Goal: Task Accomplishment & Management: Manage account settings

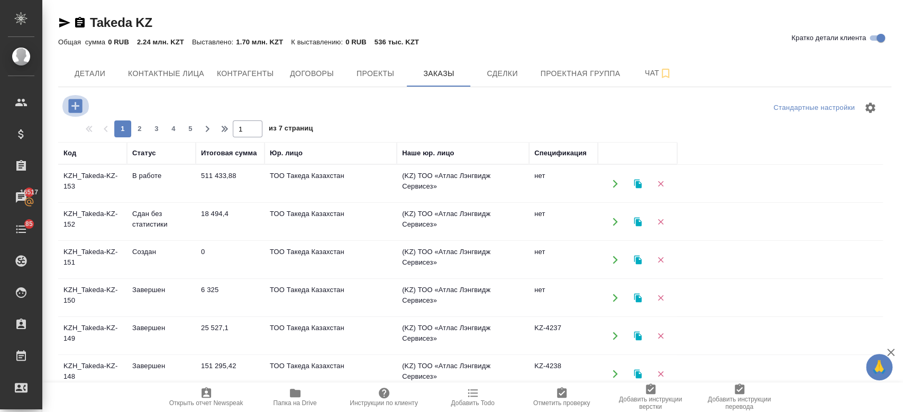
click at [76, 102] on icon "button" at bounding box center [75, 106] width 14 height 14
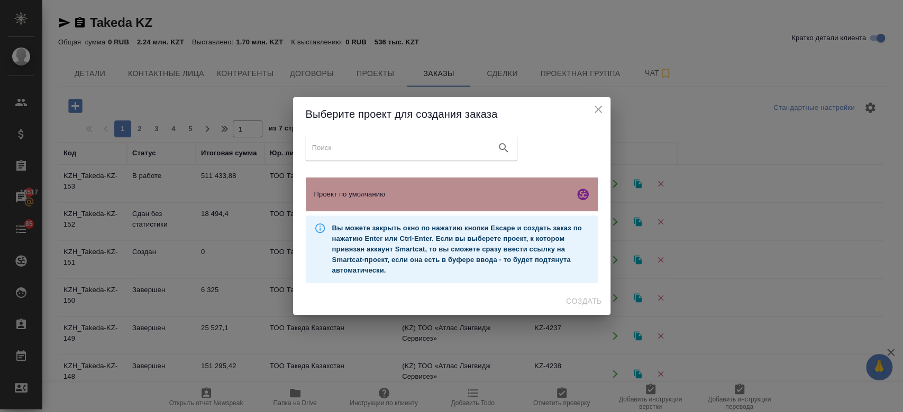
click at [371, 199] on span "Проект по умолчанию" at bounding box center [442, 194] width 256 height 11
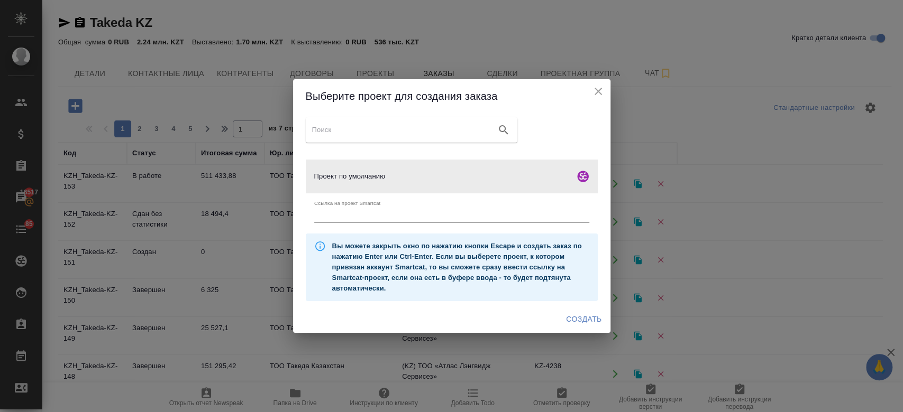
click at [587, 322] on span "Создать" at bounding box center [583, 319] width 35 height 13
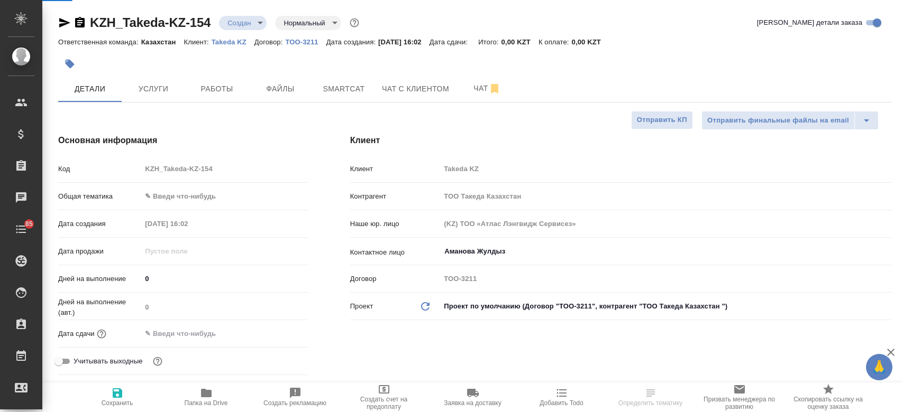
select select "RU"
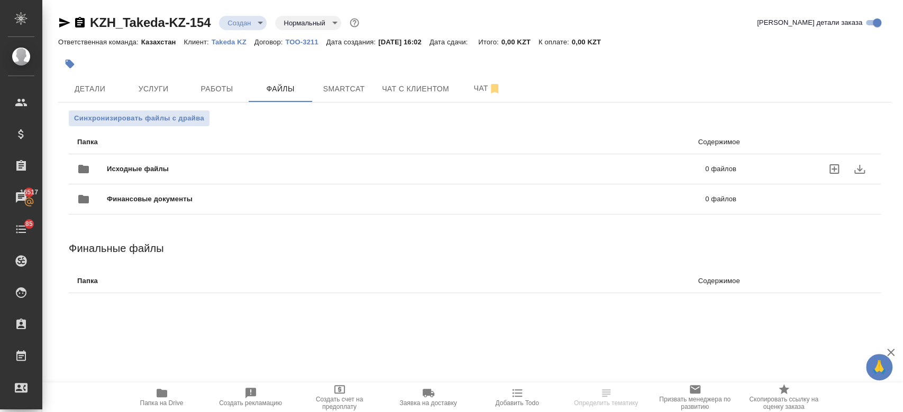
click at [198, 163] on div "Исходные файлы 0 файлов" at bounding box center [406, 169] width 659 height 25
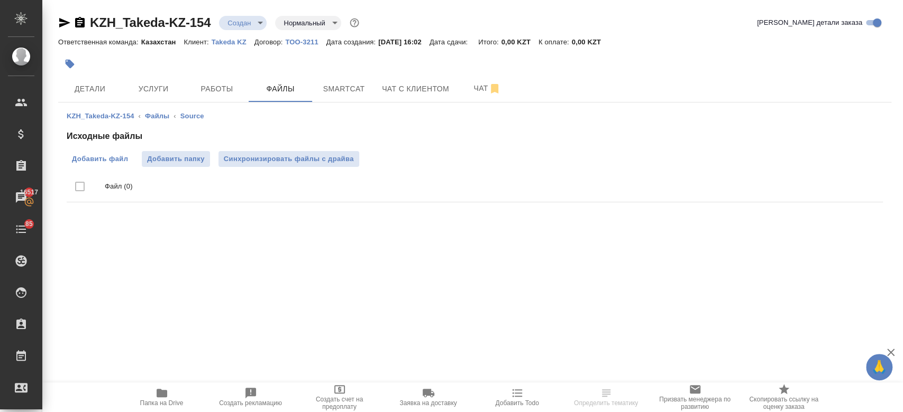
click at [121, 160] on span "Добавить файл" at bounding box center [100, 159] width 56 height 11
click at [0, 0] on input "Добавить файл" at bounding box center [0, 0] width 0 height 0
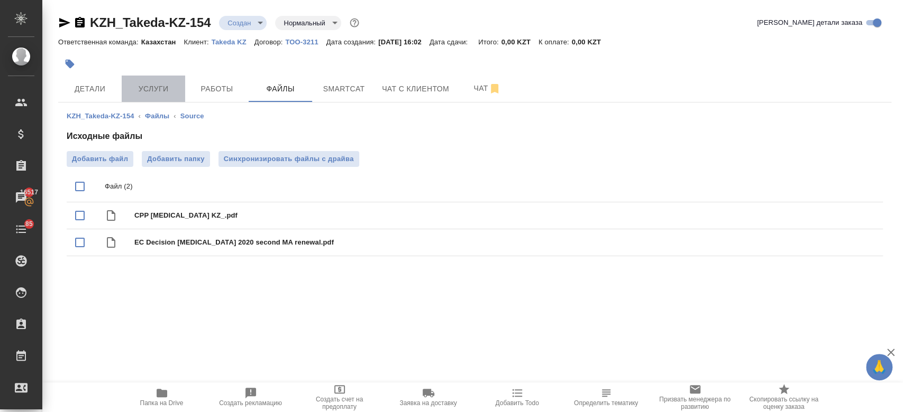
click at [135, 88] on span "Услуги" at bounding box center [153, 88] width 51 height 13
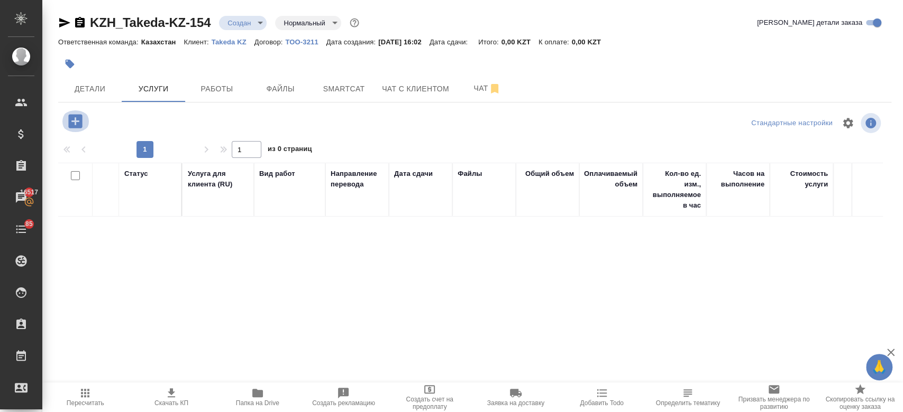
click at [71, 120] on icon "button" at bounding box center [75, 121] width 14 height 14
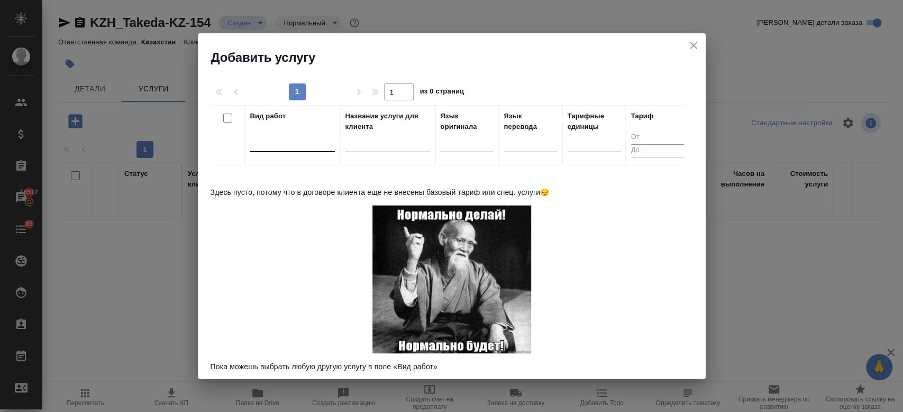
click at [296, 146] on div at bounding box center [292, 141] width 85 height 15
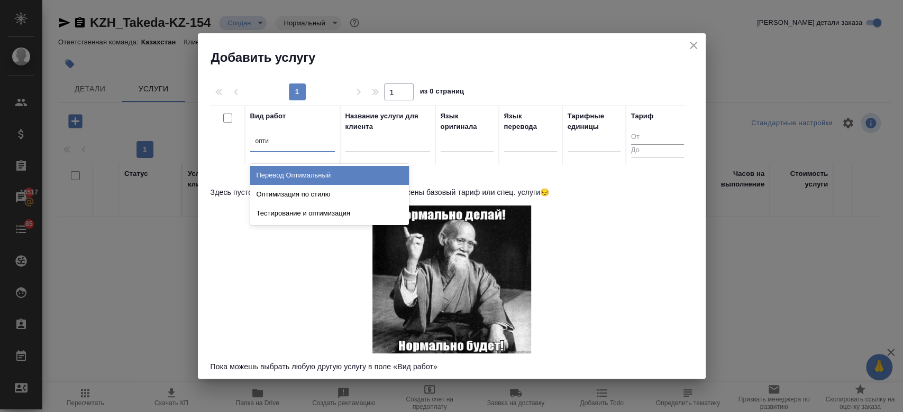
type input "оптим"
click at [298, 164] on div "Перевод Оптимальный Оптимизация по стилю Тестирование и оптимизация" at bounding box center [329, 194] width 159 height 61
click at [300, 171] on div "Перевод Оптимальный" at bounding box center [329, 175] width 159 height 19
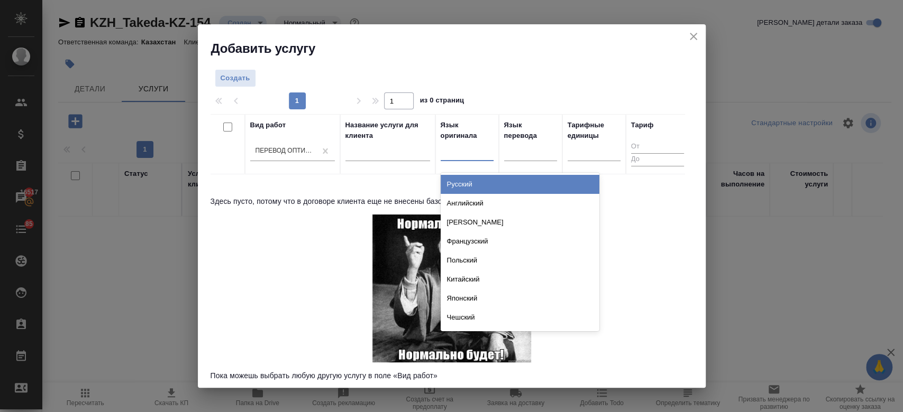
click at [463, 158] on div at bounding box center [466, 150] width 53 height 15
type input "анг"
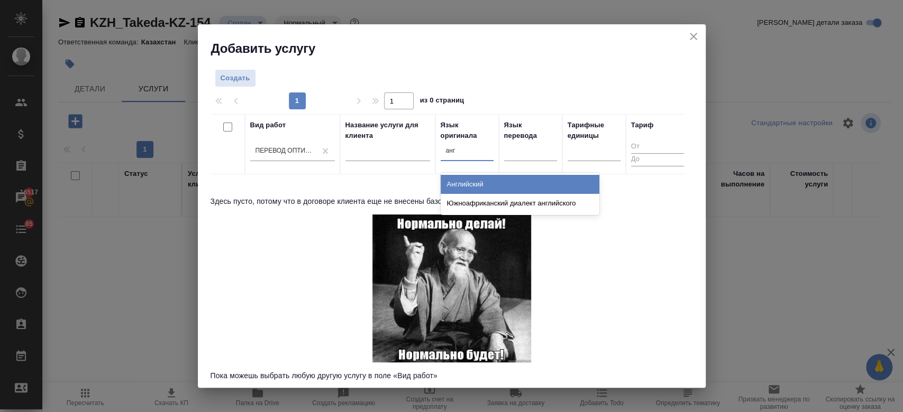
click at [471, 177] on div "Английский" at bounding box center [519, 184] width 159 height 19
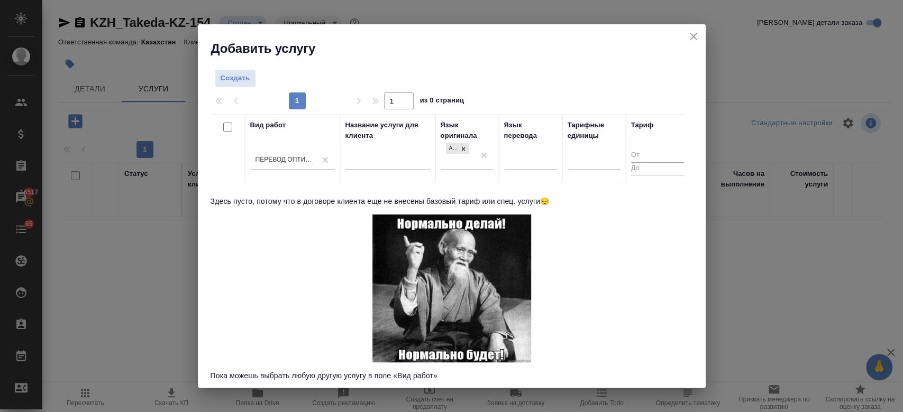
click at [512, 171] on div at bounding box center [530, 163] width 53 height 27
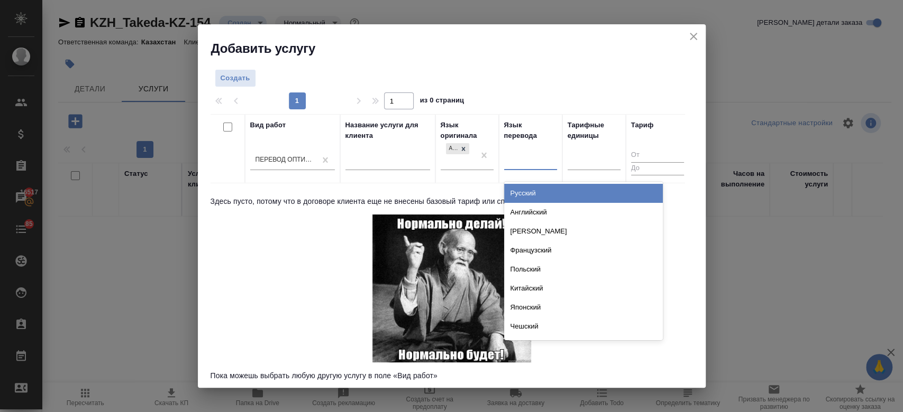
click at [510, 159] on div at bounding box center [530, 159] width 53 height 15
type input "рус"
click at [521, 192] on div "Русский" at bounding box center [583, 193] width 159 height 19
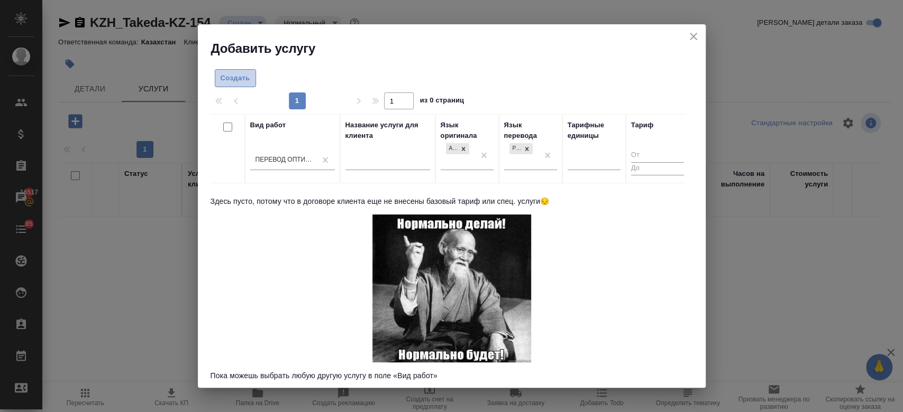
click at [227, 85] on button "Создать" at bounding box center [235, 78] width 41 height 19
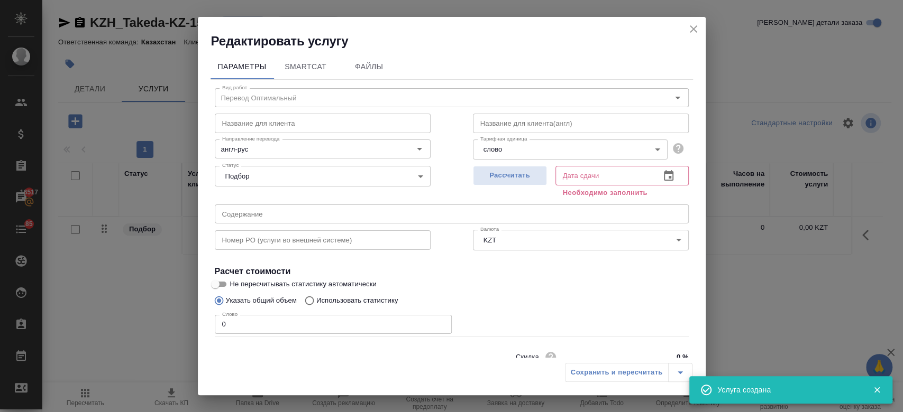
scroll to position [45, 0]
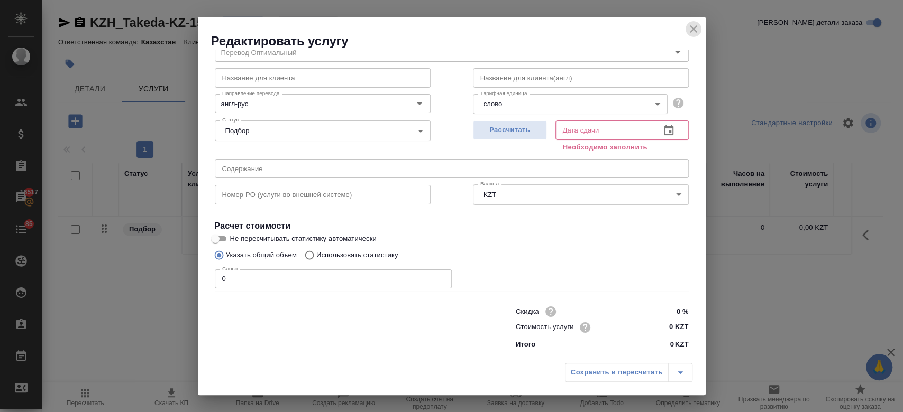
click at [694, 24] on icon "close" at bounding box center [693, 29] width 13 height 13
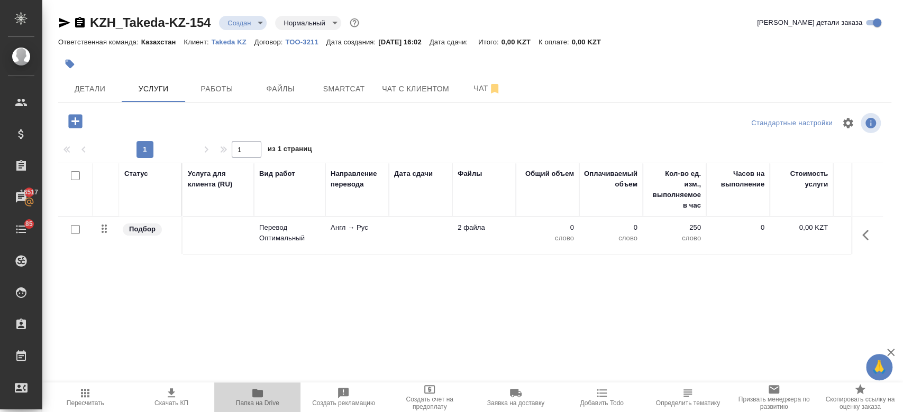
click at [258, 397] on icon "button" at bounding box center [257, 393] width 11 height 8
click at [72, 231] on input "checkbox" at bounding box center [75, 229] width 9 height 9
checkbox input "true"
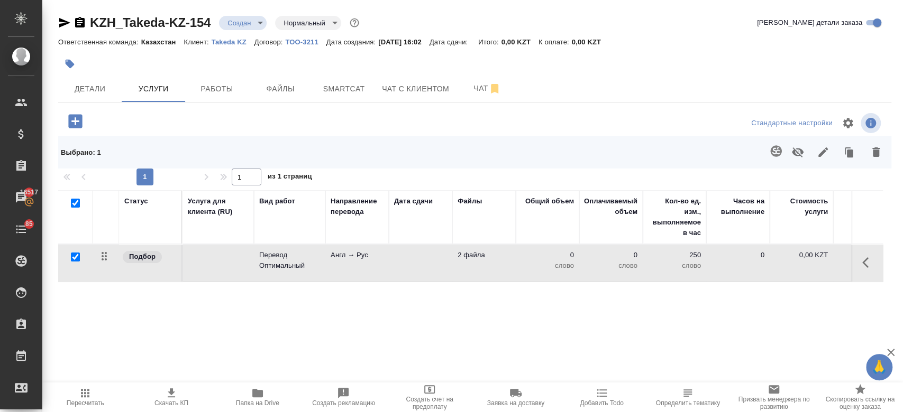
checkbox input "true"
click at [778, 155] on icon "button" at bounding box center [775, 150] width 11 height 11
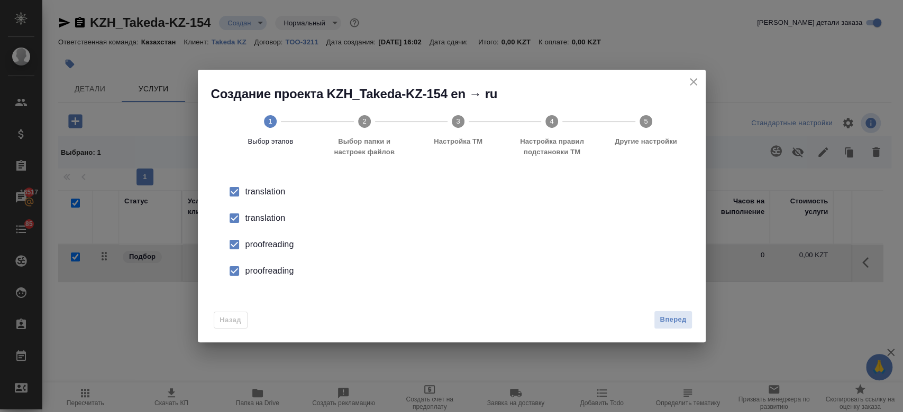
click at [272, 213] on div "translation" at bounding box center [462, 218] width 435 height 13
click at [270, 247] on div "proofreading" at bounding box center [462, 244] width 435 height 13
click at [281, 274] on div "proofreading" at bounding box center [462, 271] width 435 height 13
click at [687, 316] on button "Вперед" at bounding box center [673, 320] width 38 height 19
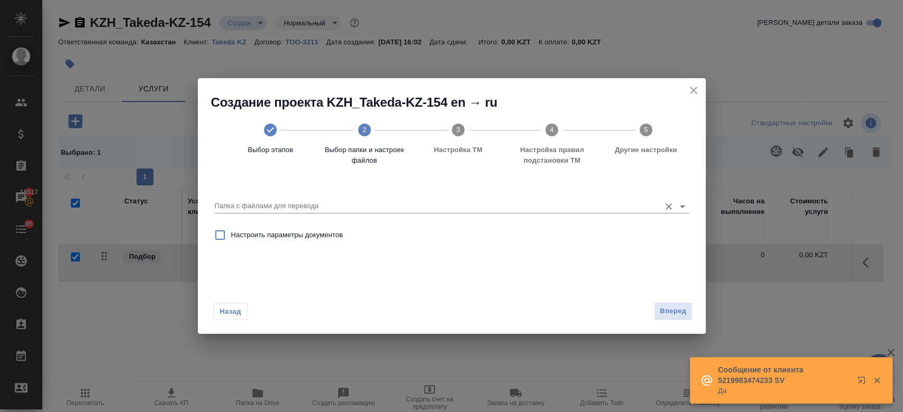
click at [529, 197] on div "Папка с файлами для перевода" at bounding box center [452, 202] width 474 height 22
click at [681, 209] on icon "Open" at bounding box center [682, 206] width 13 height 13
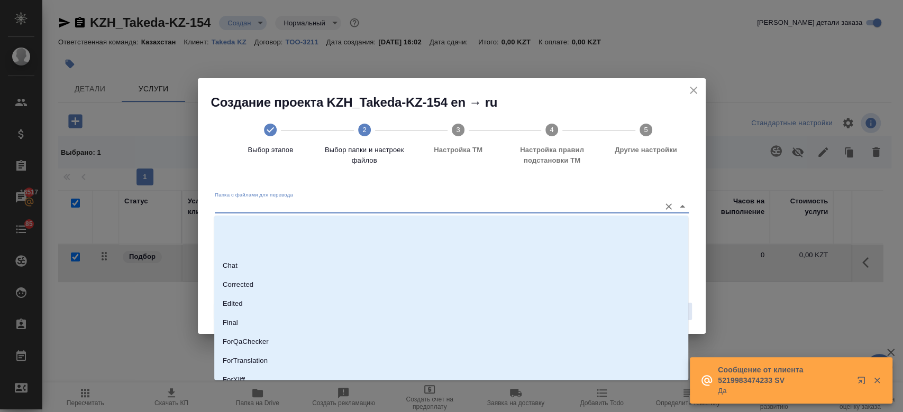
scroll to position [85, 0]
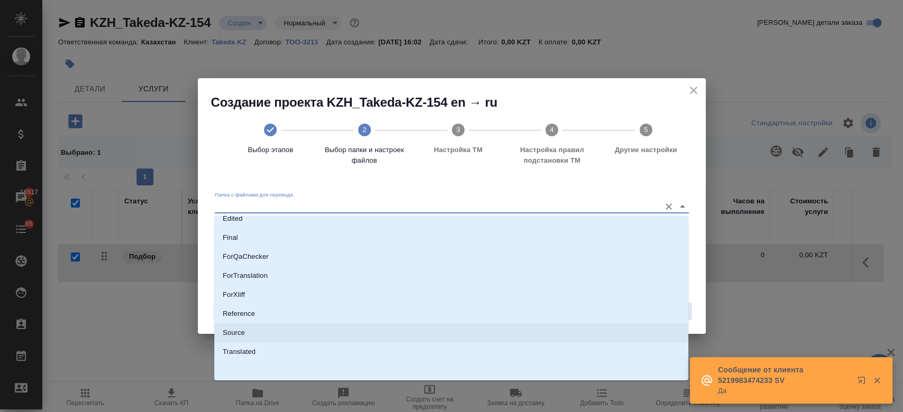
click at [453, 335] on li "Source" at bounding box center [451, 333] width 474 height 19
type input "Source"
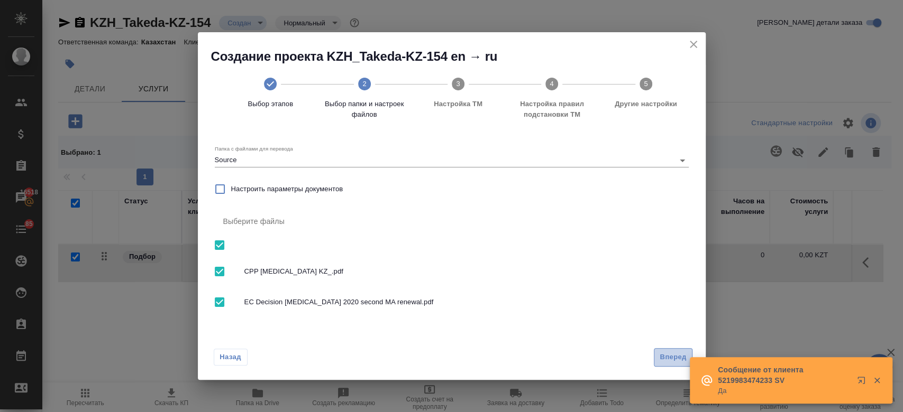
click at [658, 358] on button "Вперед" at bounding box center [673, 357] width 38 height 19
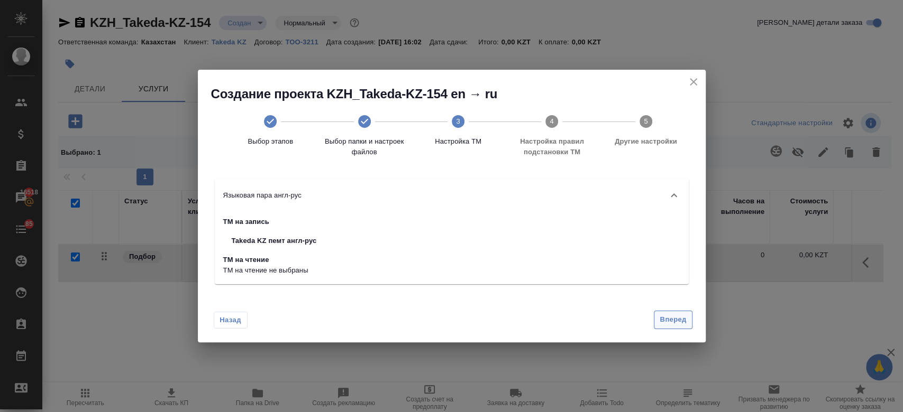
click at [676, 319] on span "Вперед" at bounding box center [672, 320] width 26 height 12
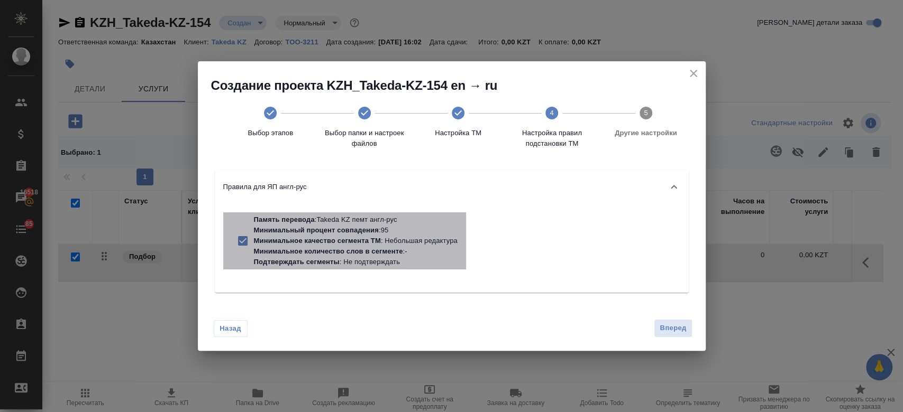
click at [396, 253] on p "Минимальное количество слов в сегменте" at bounding box center [328, 251] width 149 height 8
checkbox input "false"
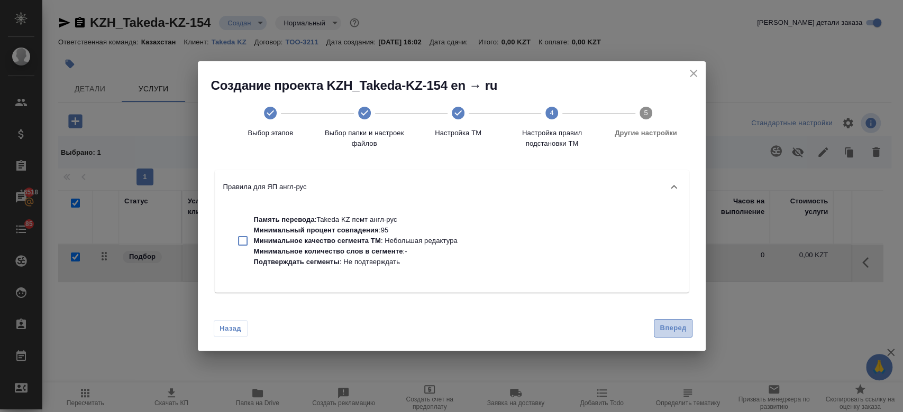
click at [663, 328] on span "Вперед" at bounding box center [672, 329] width 26 height 12
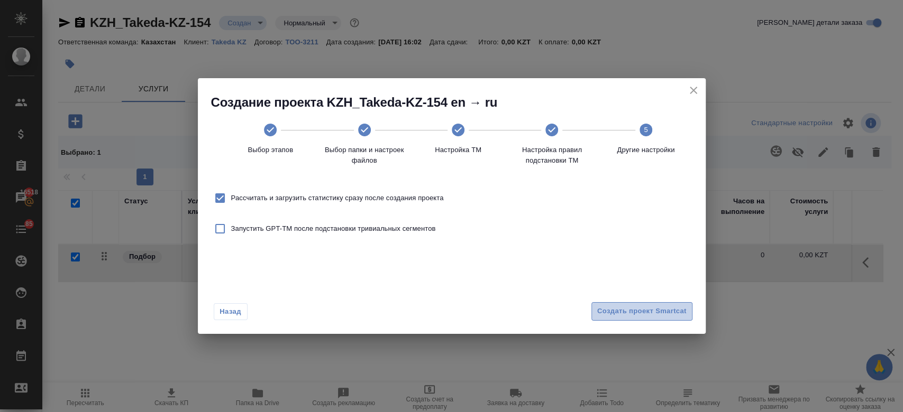
click at [639, 315] on span "Создать проект Smartcat" at bounding box center [641, 312] width 89 height 12
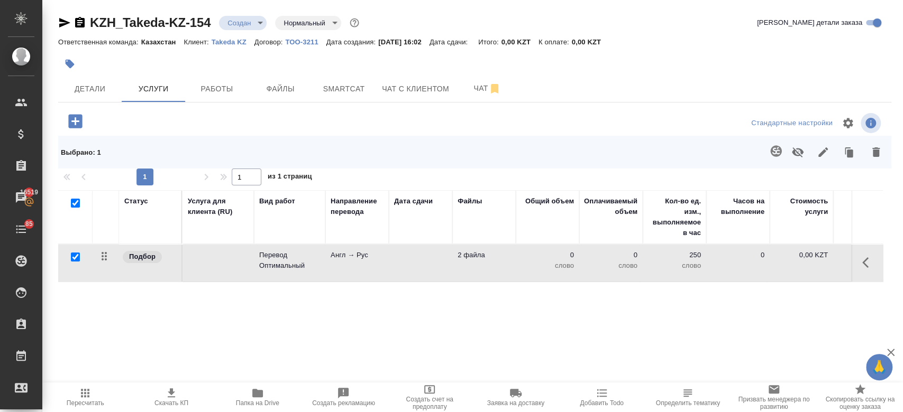
click at [428, 272] on td at bounding box center [420, 263] width 63 height 37
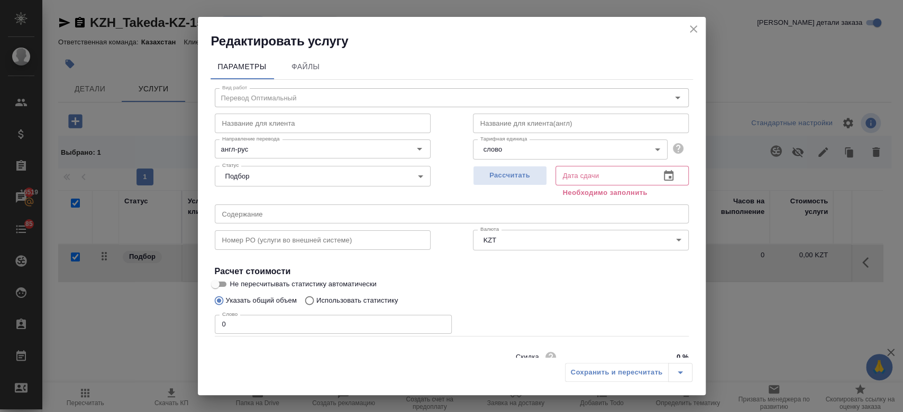
scroll to position [45, 0]
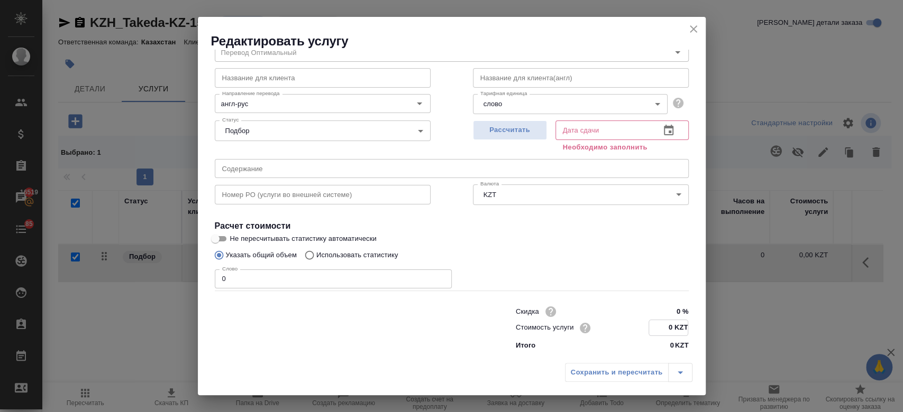
click at [661, 331] on input "0 KZT" at bounding box center [668, 327] width 39 height 15
type input "11 KZT"
click at [512, 130] on span "Рассчитать" at bounding box center [510, 130] width 62 height 12
type input "05.09.2025 16:05"
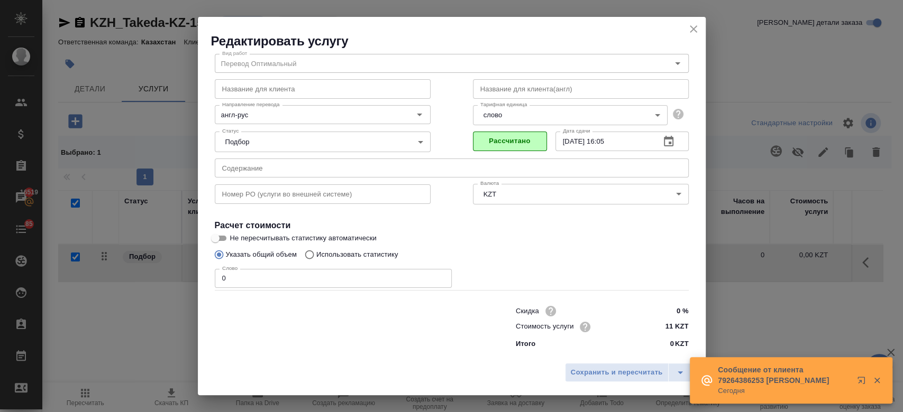
scroll to position [34, 0]
click at [600, 373] on span "Сохранить и пересчитать" at bounding box center [617, 373] width 92 height 12
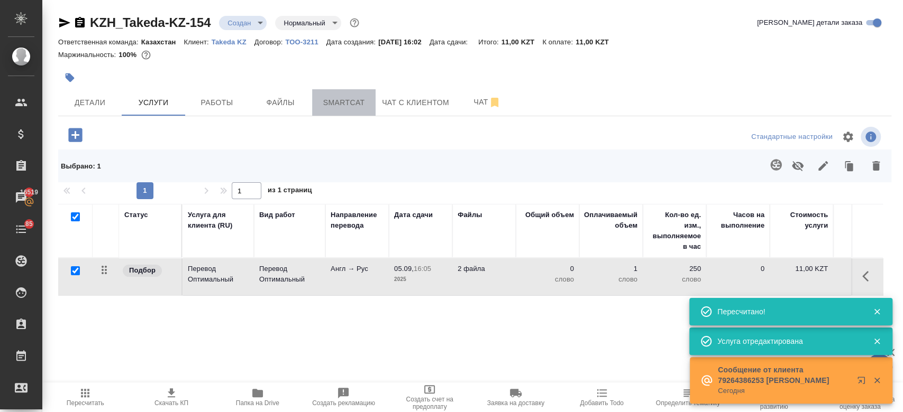
click at [347, 102] on span "Smartcat" at bounding box center [343, 102] width 51 height 13
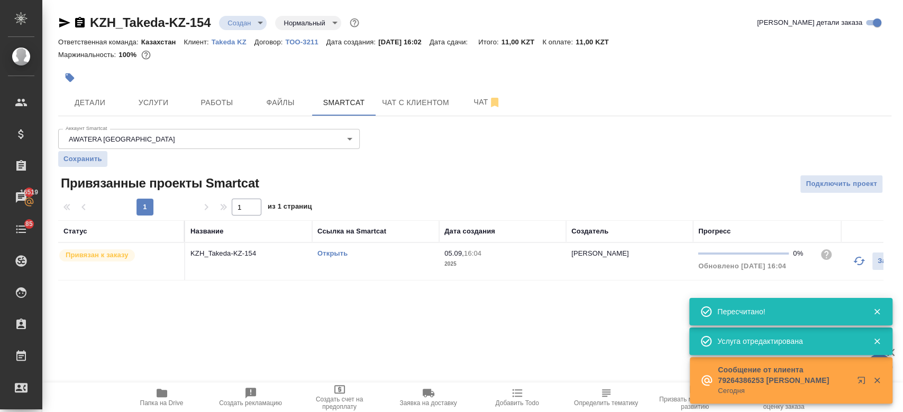
click at [338, 253] on link "Открыть" at bounding box center [332, 254] width 30 height 8
click at [153, 99] on span "Услуги" at bounding box center [153, 102] width 51 height 13
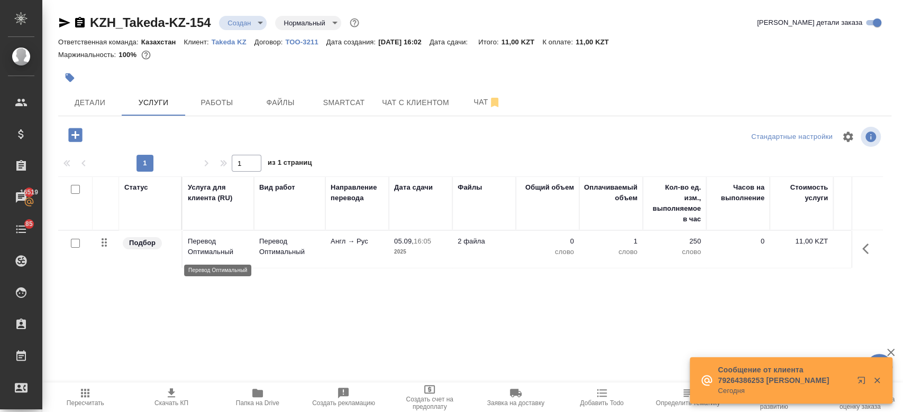
click at [231, 252] on p "Перевод Оптимальный" at bounding box center [218, 246] width 61 height 21
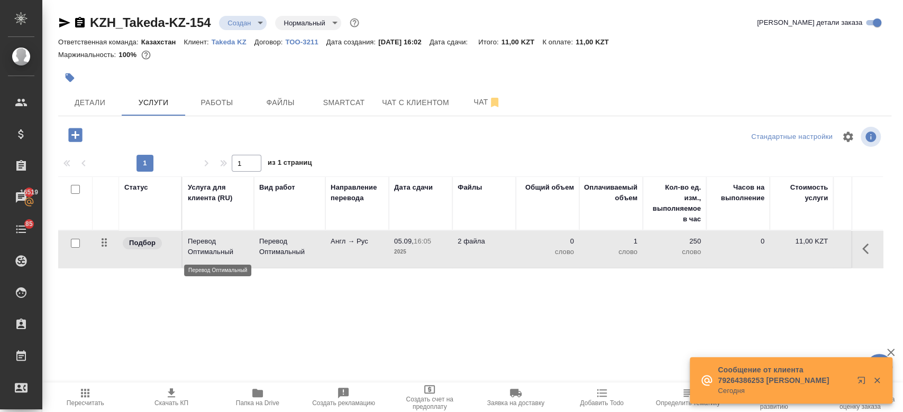
click at [231, 252] on p "Перевод Оптимальный" at bounding box center [218, 246] width 61 height 21
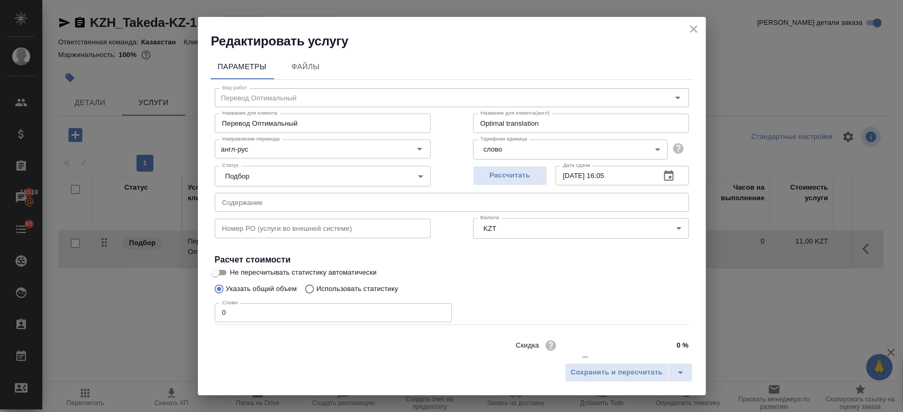
click at [394, 290] on p "Использовать статистику" at bounding box center [357, 289] width 82 height 11
click at [316, 290] on input "Использовать статистику" at bounding box center [307, 289] width 17 height 20
radio input "true"
radio input "false"
click at [669, 344] on icon at bounding box center [675, 338] width 13 height 13
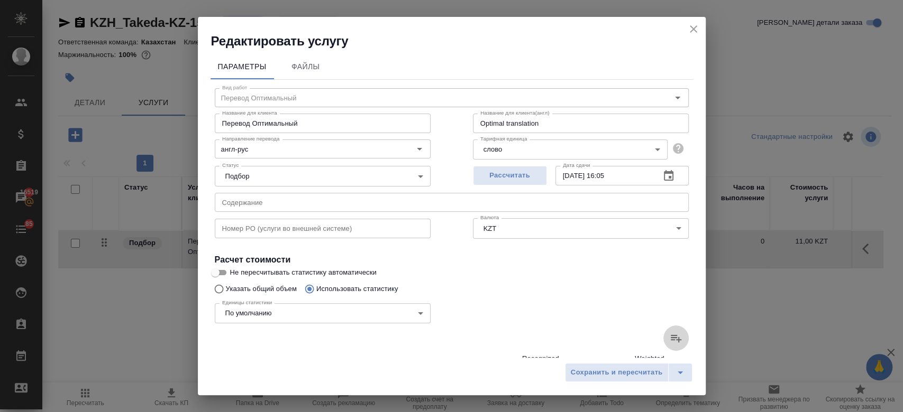
click at [0, 0] on input "file" at bounding box center [0, 0] width 0 height 0
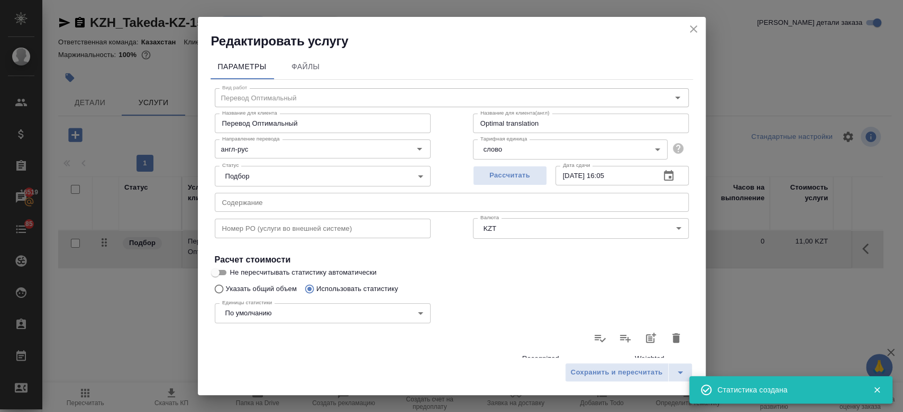
type input "1"
type input "4"
type input "21"
type input "22"
type input "64"
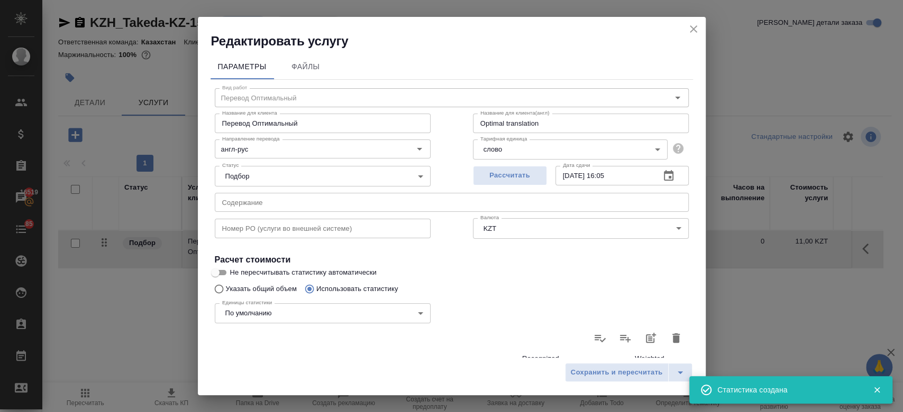
type input "417"
type input "8"
type input "12"
type input "57"
type input "12"
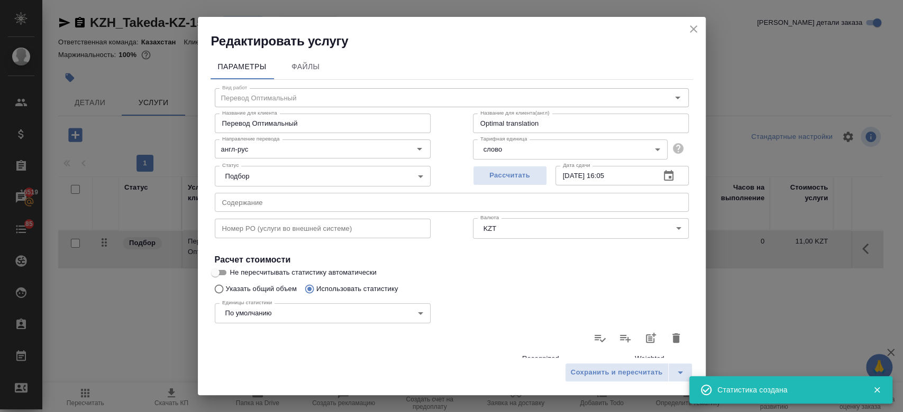
type input "17"
type input "96"
type input "2"
type input "11"
type input "76"
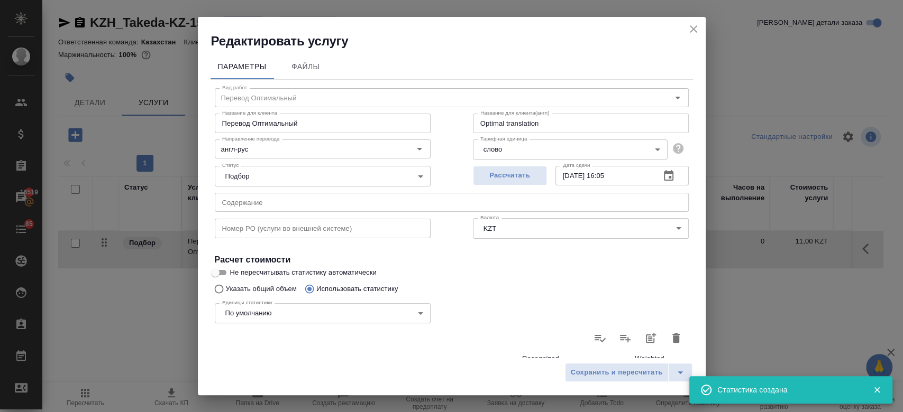
type input "173"
type input "1843"
type input "12128"
type input "196"
type input "1887"
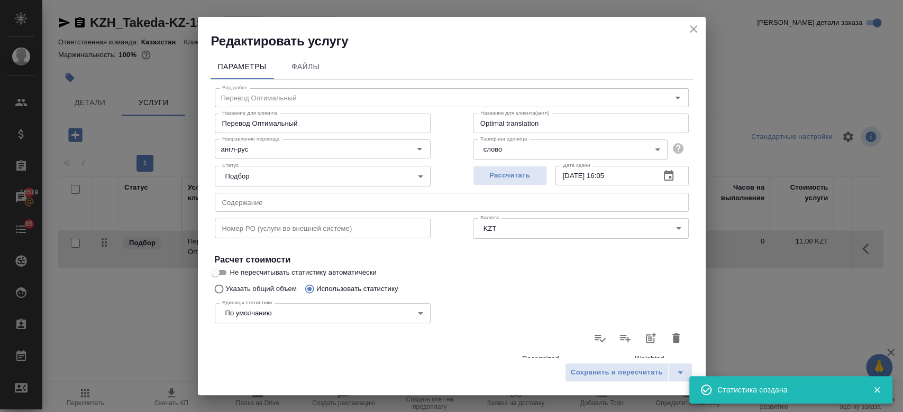
type input "12378"
type input "218"
type input "1951"
type input "12795"
click at [605, 382] on button "Сохранить и пересчитать" at bounding box center [617, 372] width 104 height 19
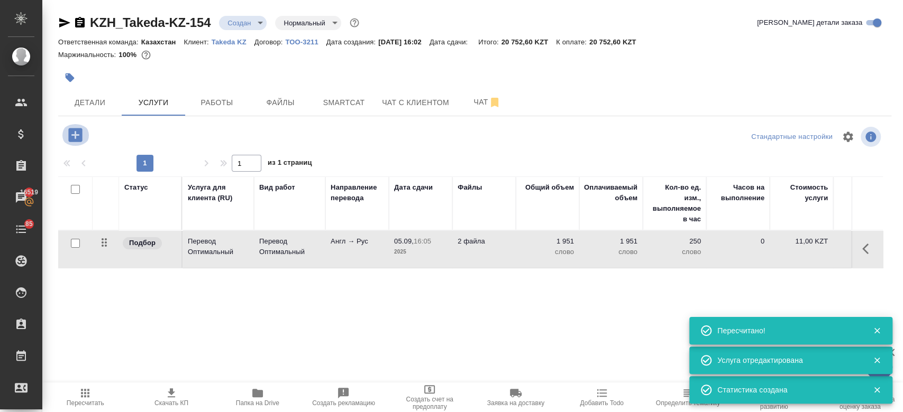
click at [77, 137] on icon "button" at bounding box center [75, 135] width 14 height 14
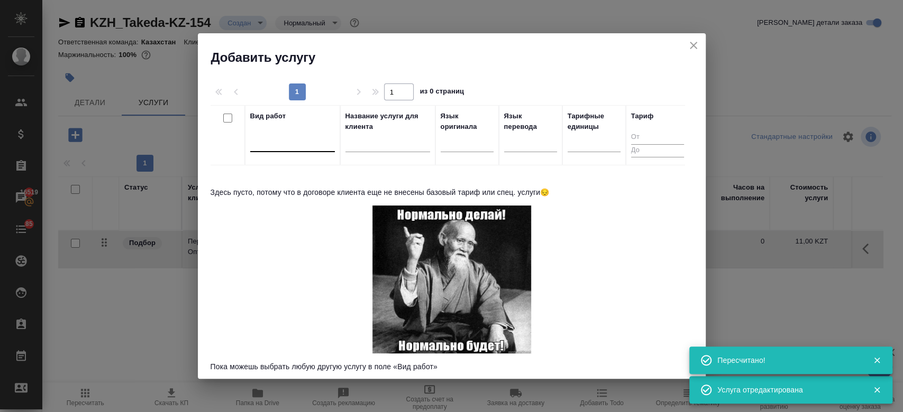
click at [285, 138] on div at bounding box center [292, 141] width 85 height 15
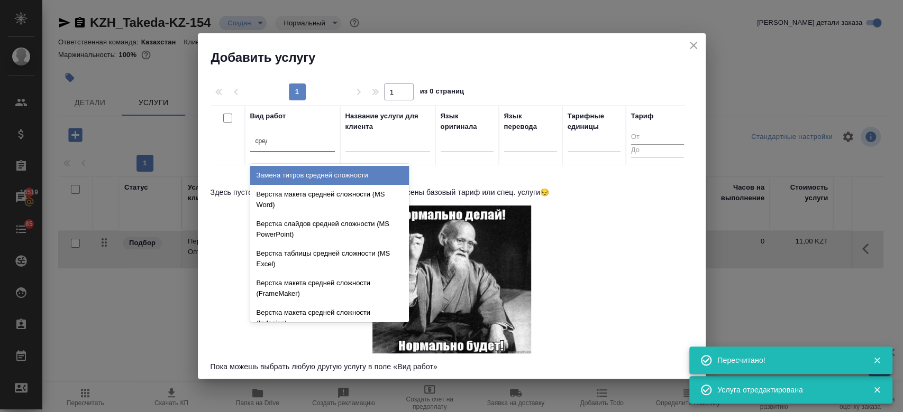
type input "средн"
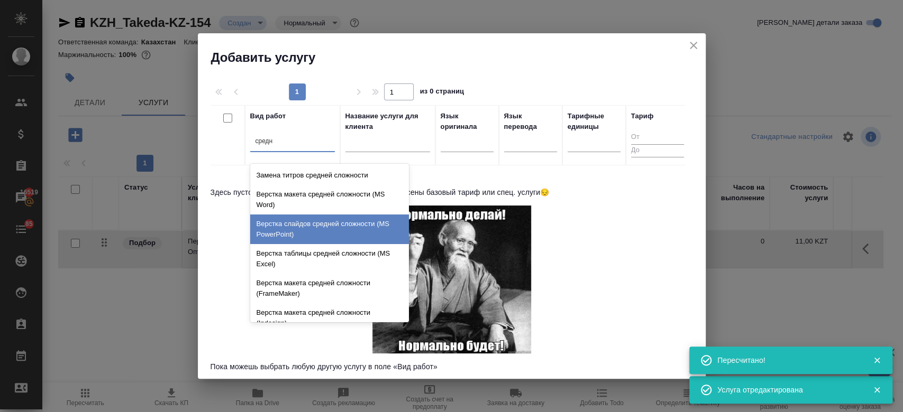
scroll to position [112, 0]
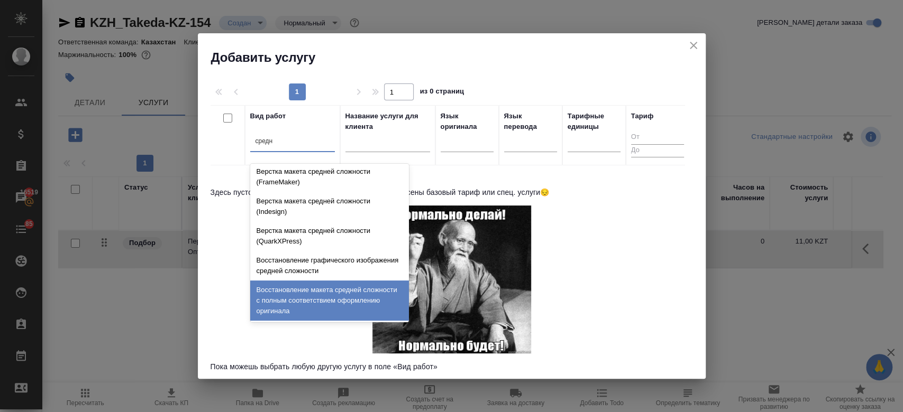
click at [339, 291] on div "Восстановление макета средней сложности с полным соответствием оформлению ориги…" at bounding box center [329, 301] width 159 height 40
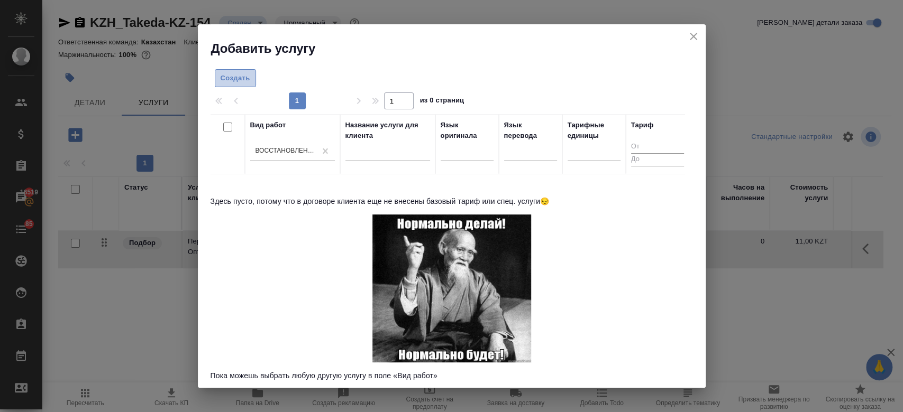
click at [233, 78] on span "Создать" at bounding box center [235, 78] width 30 height 12
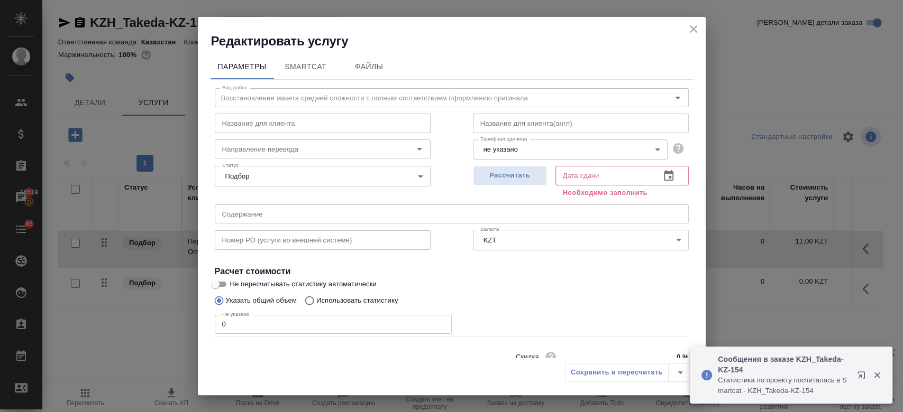
scroll to position [45, 0]
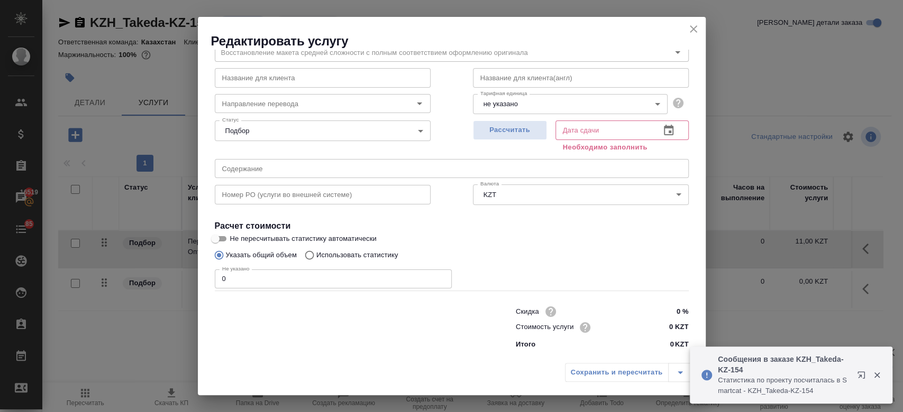
click at [665, 332] on input "0 KZT" at bounding box center [668, 327] width 40 height 15
type input "1725 KZT"
click at [559, 233] on label "Не пересчитывать статистику автоматически" at bounding box center [445, 239] width 472 height 13
click at [234, 233] on input "Не пересчитывать статистику автоматически" at bounding box center [215, 239] width 38 height 13
checkbox input "true"
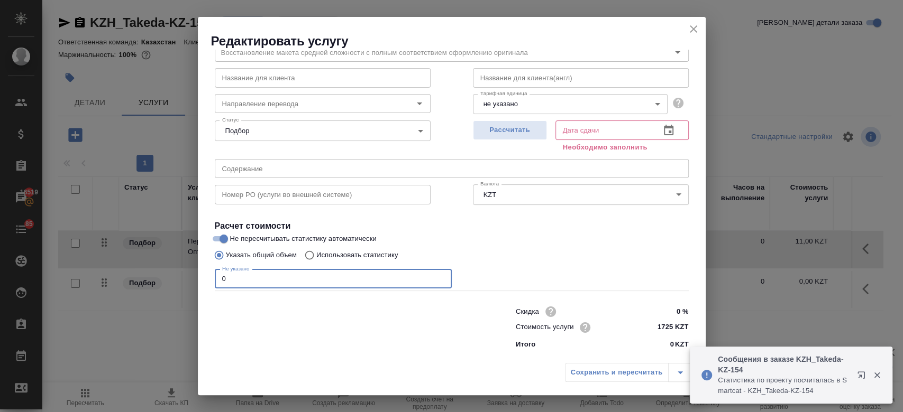
click at [364, 286] on input "0" at bounding box center [333, 279] width 237 height 19
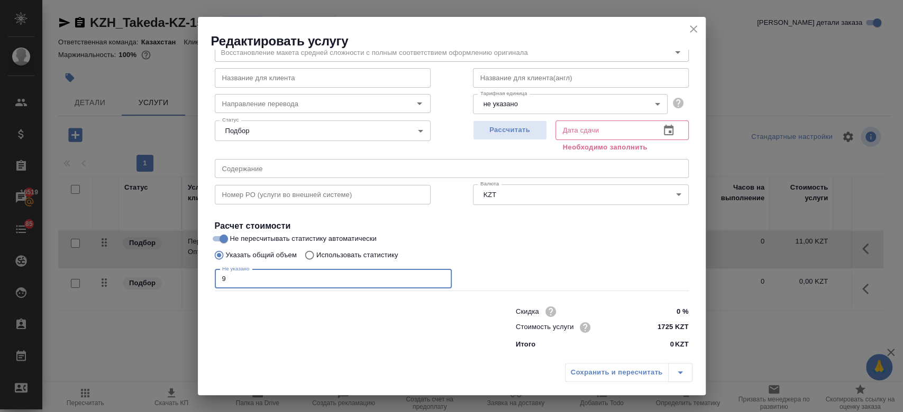
type input "9"
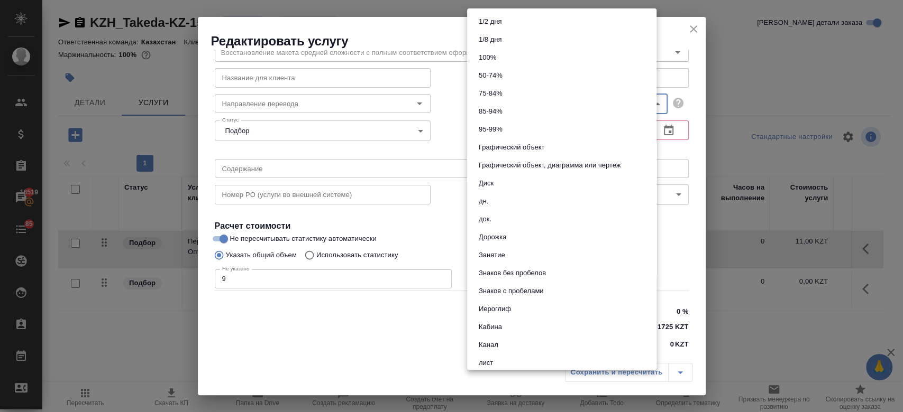
click at [503, 104] on body "🙏 .cls-1 fill:#fff; AWATERA Kosherbayeva Nazerke Клиенты Спецификации Заказы 16…" at bounding box center [451, 206] width 903 height 412
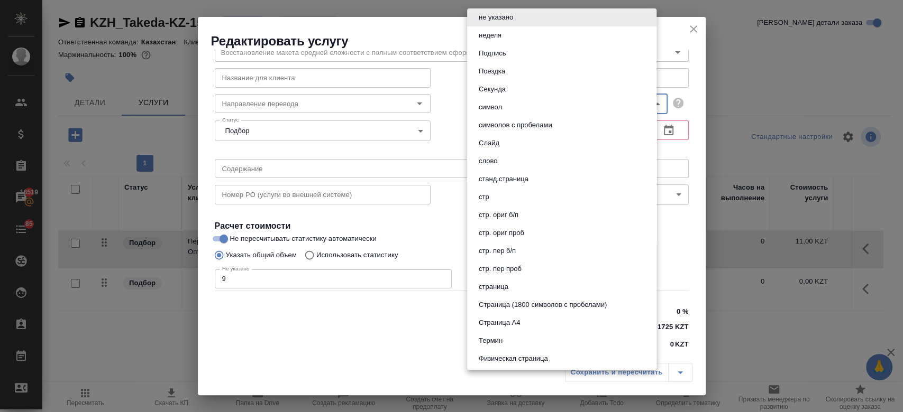
scroll to position [445, 0]
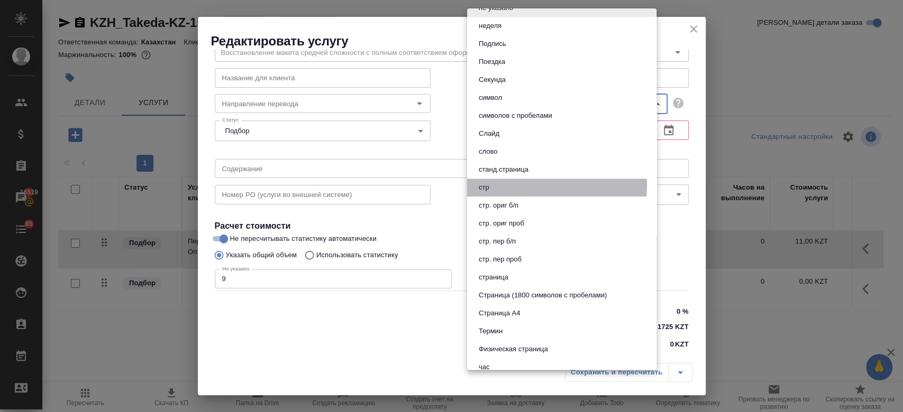
click at [491, 183] on button "стр" at bounding box center [483, 188] width 17 height 12
type input "66b0908298a61b6051bad906"
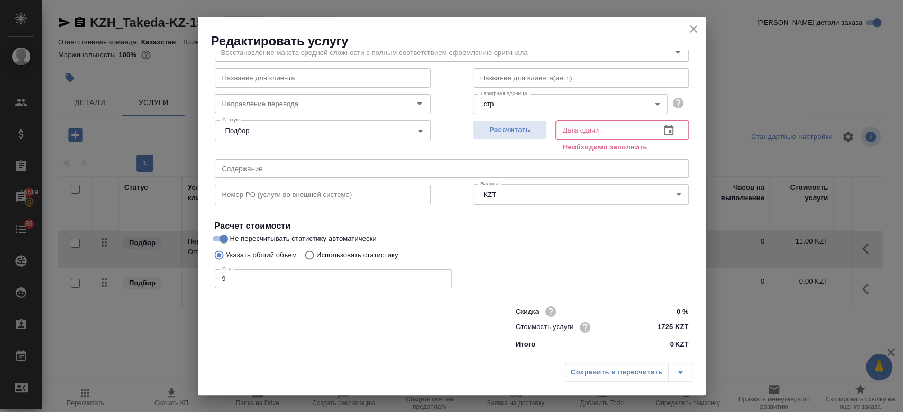
click at [545, 244] on label "Не пересчитывать статистику автоматически" at bounding box center [445, 239] width 472 height 13
click at [243, 244] on input "Не пересчитывать статистику автоматически" at bounding box center [224, 239] width 38 height 13
checkbox input "false"
click at [478, 140] on button "Рассчитать" at bounding box center [510, 131] width 74 height 20
type input "05.09.2025 17:01"
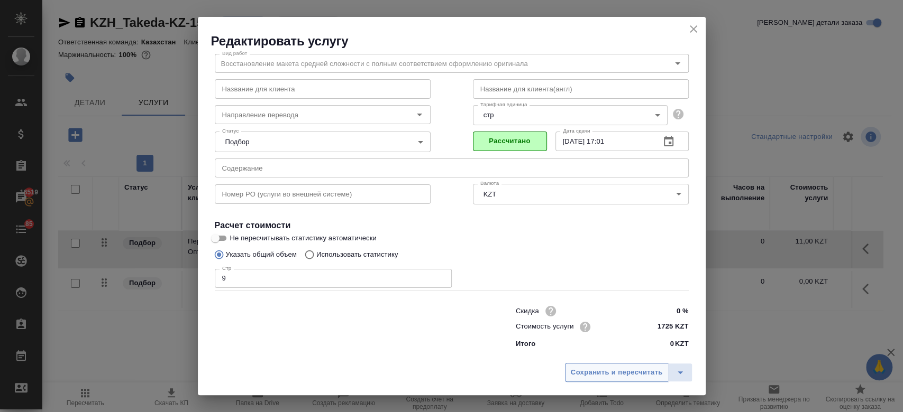
scroll to position [34, 0]
click at [589, 372] on span "Сохранить и пересчитать" at bounding box center [617, 373] width 92 height 12
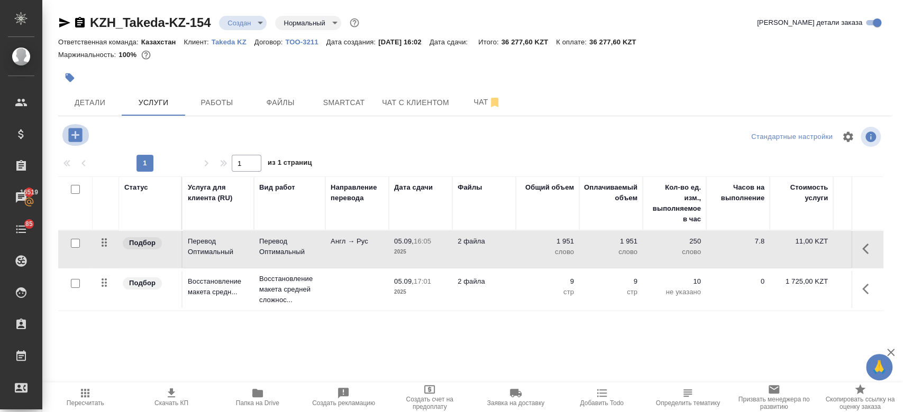
click at [77, 131] on icon "button" at bounding box center [75, 135] width 14 height 14
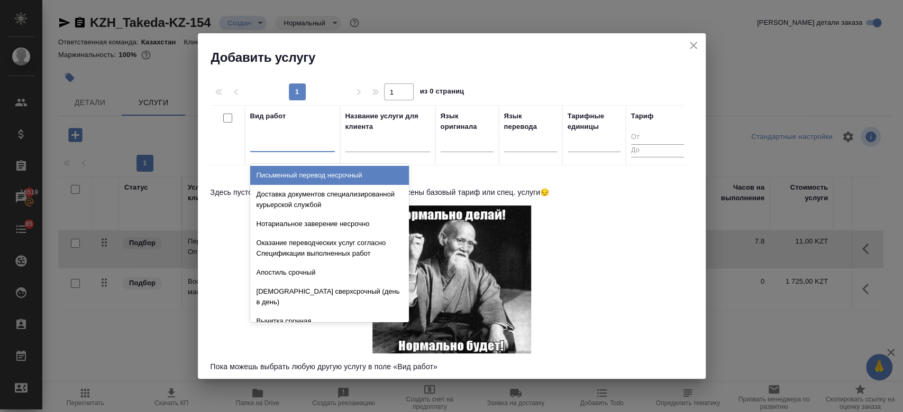
click at [278, 137] on div at bounding box center [292, 141] width 85 height 15
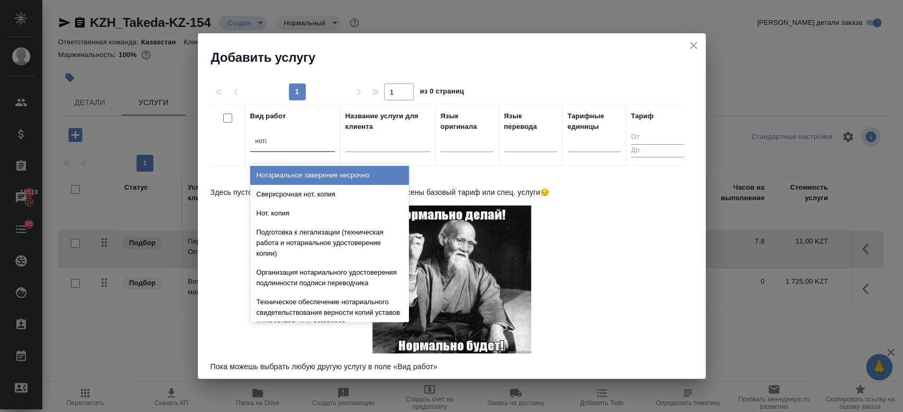
type input "нотар"
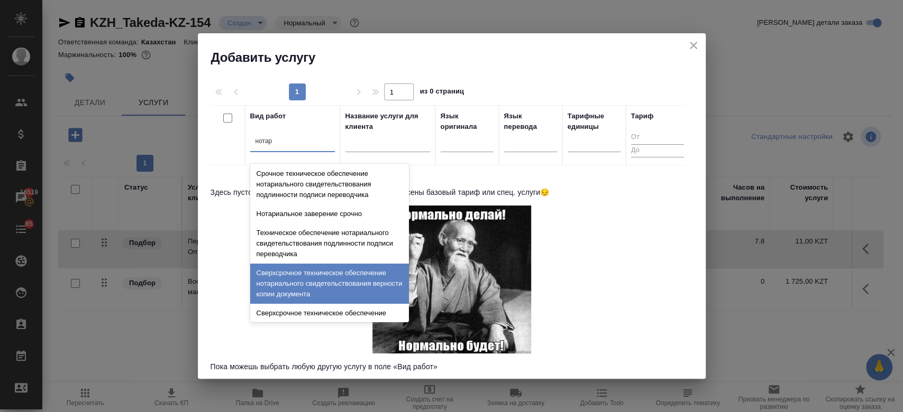
scroll to position [209, 0]
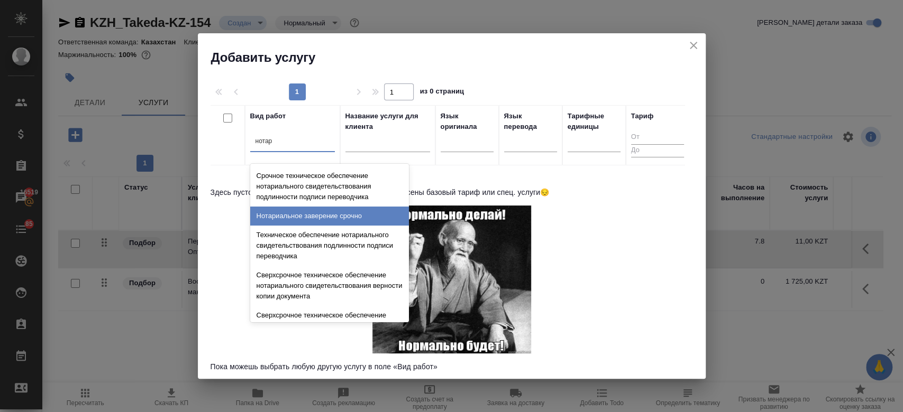
click at [333, 226] on div "Нотариальное заверение срочно" at bounding box center [329, 216] width 159 height 19
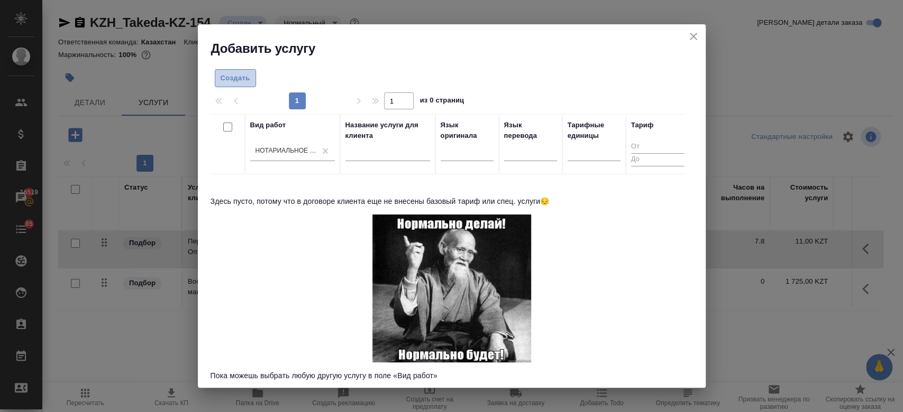
click at [238, 79] on span "Создать" at bounding box center [235, 78] width 30 height 12
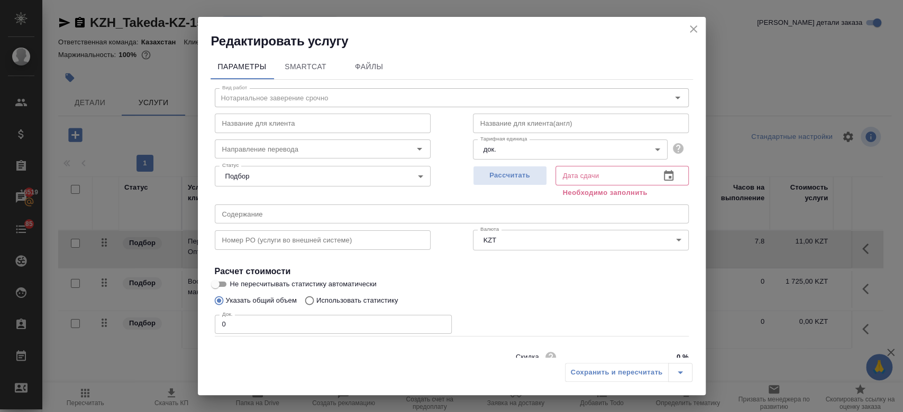
scroll to position [45, 0]
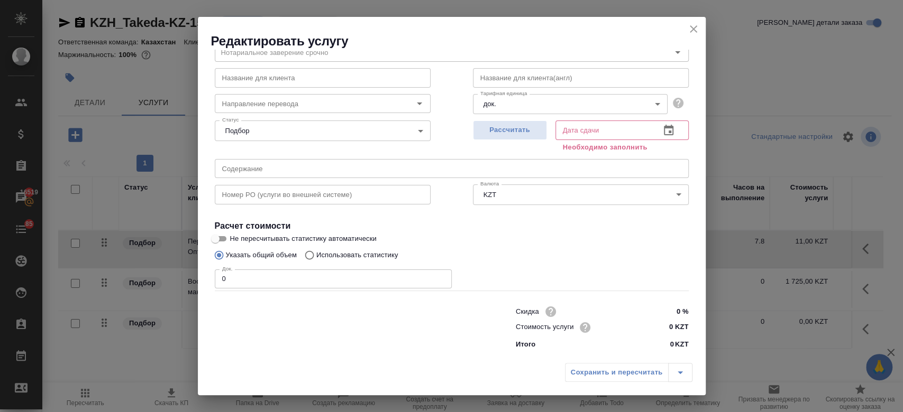
click at [664, 328] on input "0 KZT" at bounding box center [668, 327] width 40 height 15
type input "6000 KZT"
click at [573, 267] on div "Док. 0 Док." at bounding box center [452, 277] width 474 height 25
click at [266, 278] on input "0" at bounding box center [333, 279] width 237 height 19
type input "2"
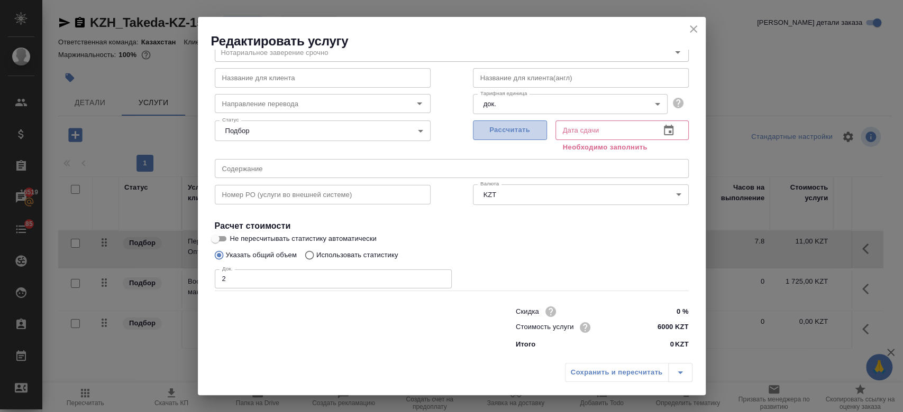
click at [513, 133] on span "Рассчитать" at bounding box center [510, 130] width 62 height 12
type input "05.09.2025 16:21"
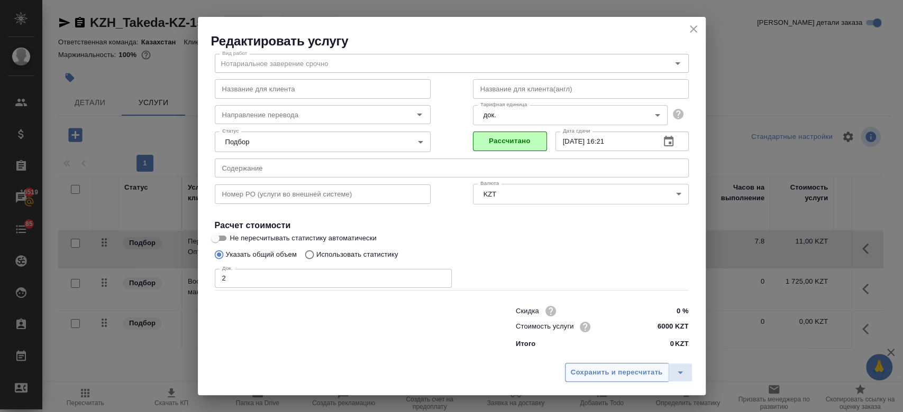
scroll to position [34, 0]
click at [593, 374] on span "Сохранить и пересчитать" at bounding box center [617, 373] width 92 height 12
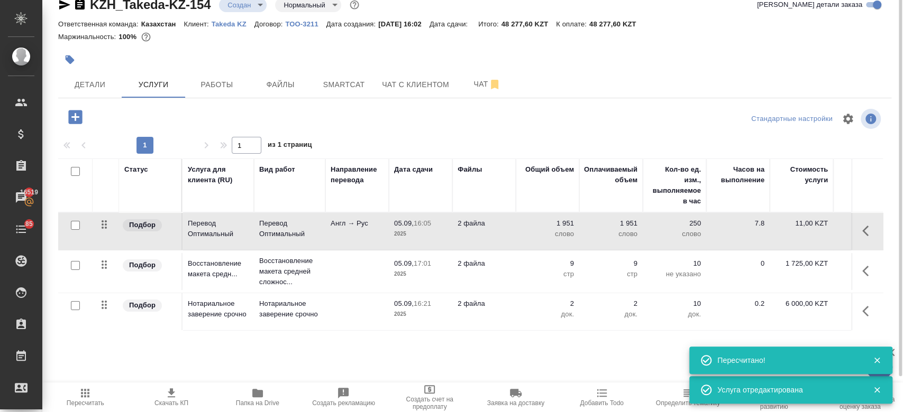
scroll to position [0, 0]
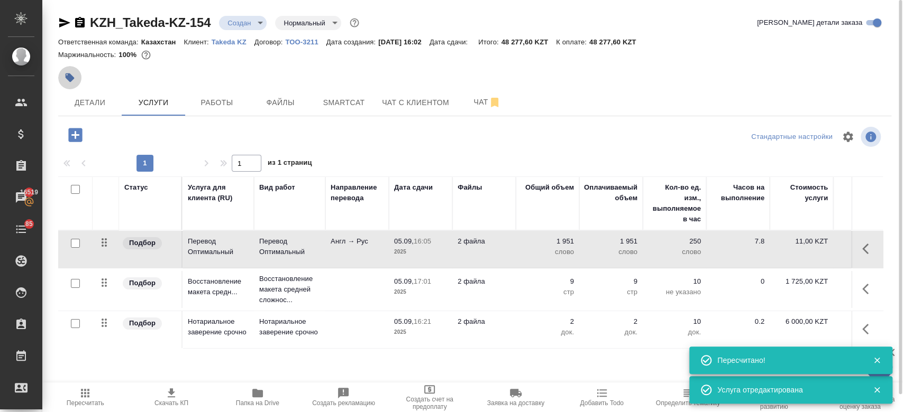
click at [69, 79] on icon "button" at bounding box center [70, 77] width 9 height 9
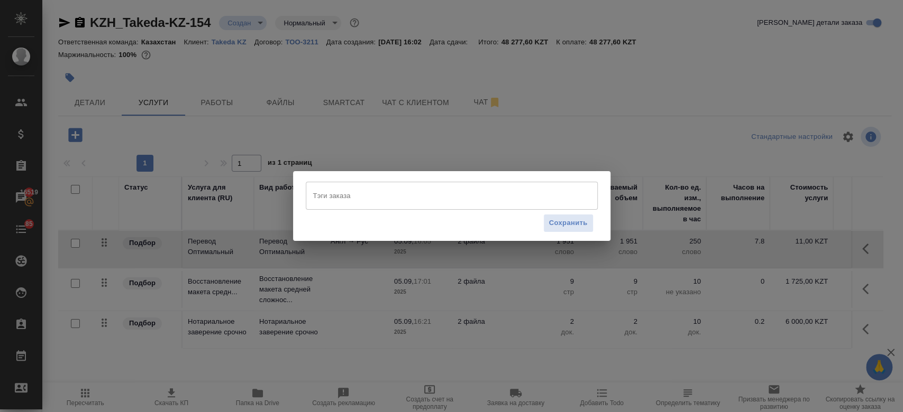
click at [360, 199] on input "Тэги заказа" at bounding box center [441, 196] width 262 height 18
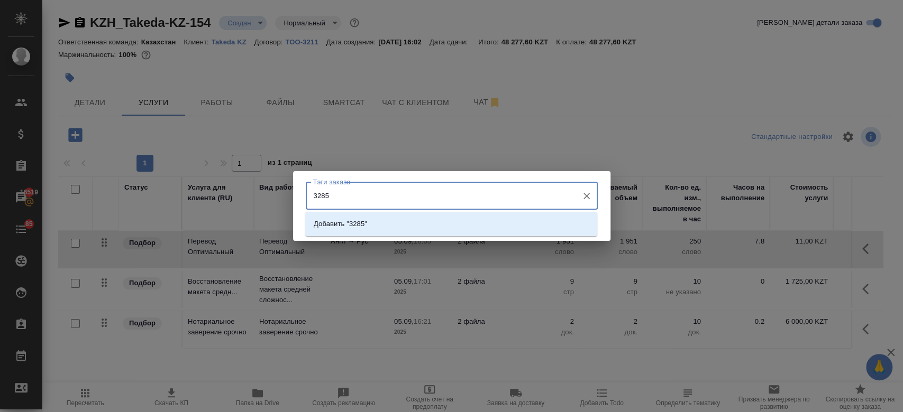
type input "32850"
click at [374, 227] on li "Добавить "32850"" at bounding box center [451, 224] width 292 height 19
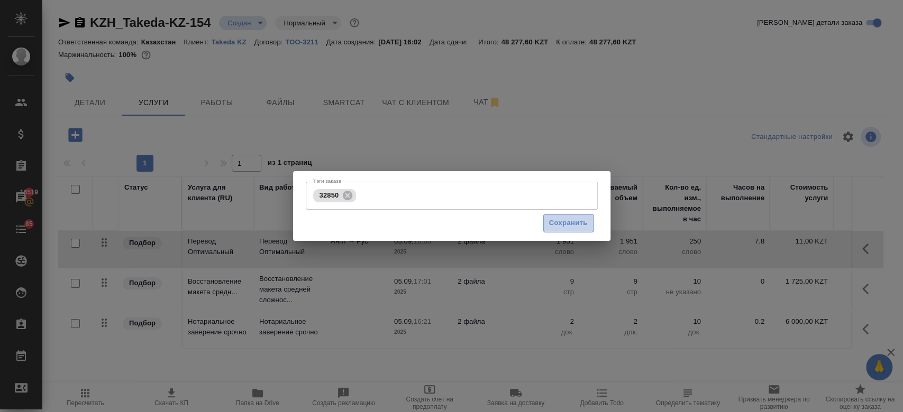
click at [568, 231] on button "Сохранить" at bounding box center [568, 223] width 50 height 19
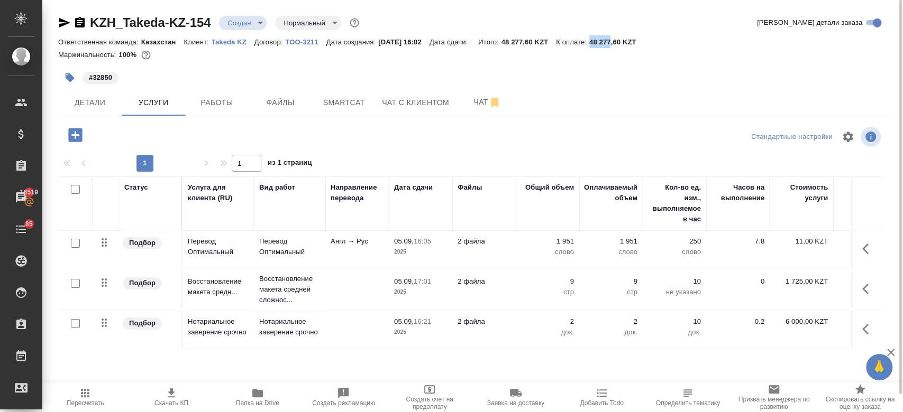
drag, startPoint x: 601, startPoint y: 42, endPoint x: 631, endPoint y: 35, distance: 31.4
click at [630, 35] on div "Ответственная команда: Казахстан Клиент: Takeda KZ Договор: ТОО-3211 Дата созда…" at bounding box center [474, 41] width 833 height 13
click at [664, 42] on div "Ответственная команда: Казахстан Клиент: Takeda KZ Договор: ТОО-3211 Дата созда…" at bounding box center [474, 41] width 833 height 13
drag, startPoint x: 657, startPoint y: 42, endPoint x: 599, endPoint y: 41, distance: 58.7
click at [599, 41] on div "Ответственная команда: Казахстан Клиент: Takeda KZ Договор: ТОО-3211 Дата созда…" at bounding box center [474, 41] width 833 height 13
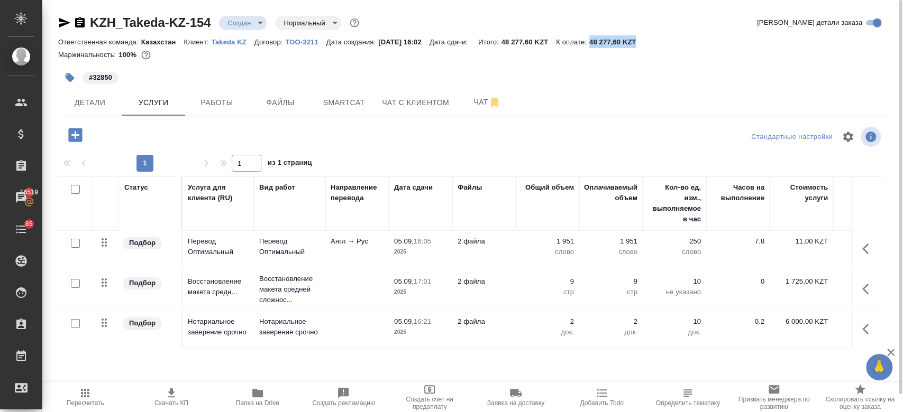
copy p "48 277,60 KZT"
click at [101, 112] on button "Детали" at bounding box center [89, 102] width 63 height 26
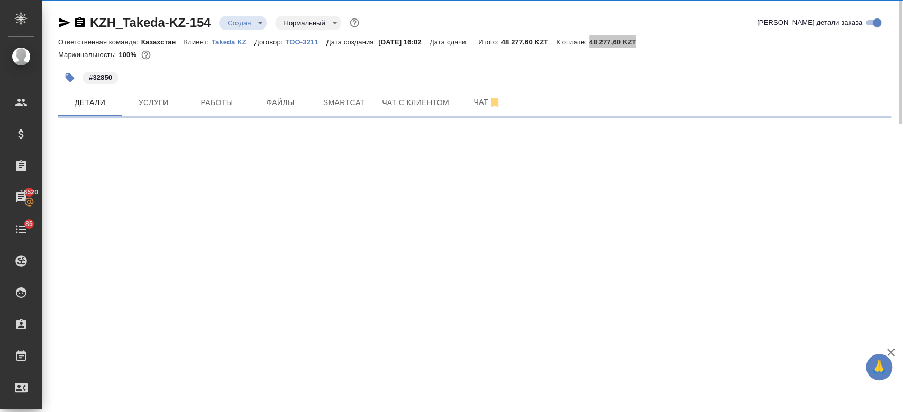
select select "RU"
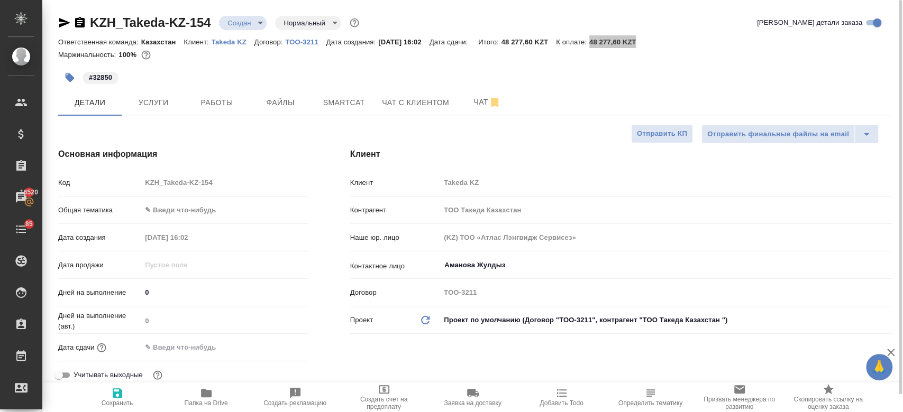
type textarea "x"
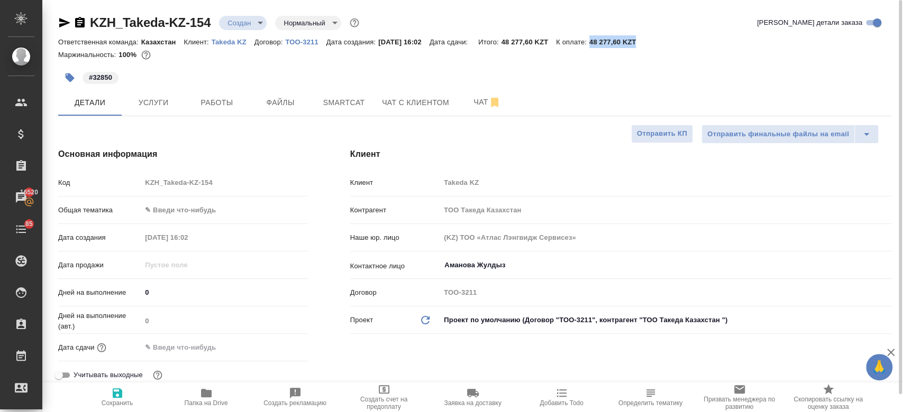
type textarea "x"
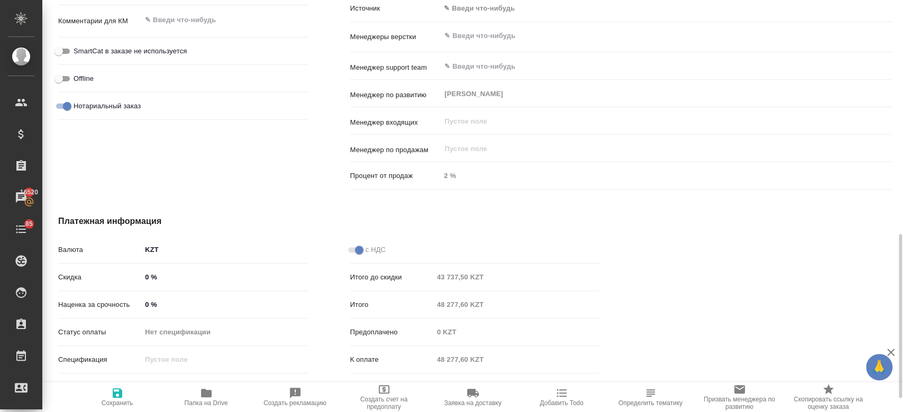
scroll to position [611, 0]
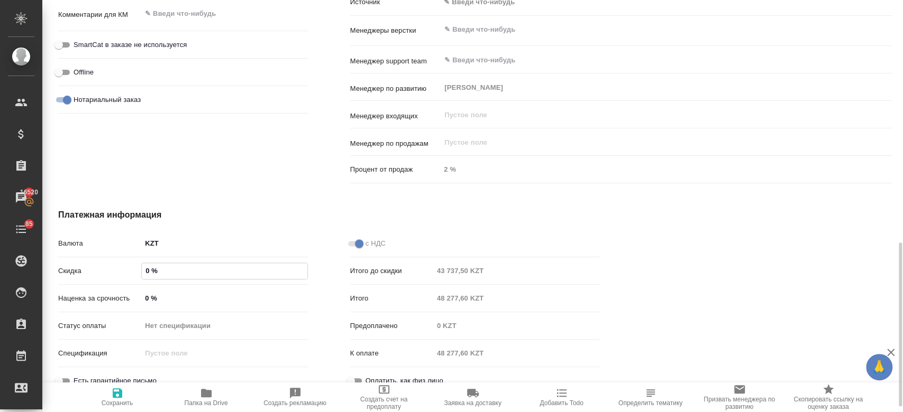
click at [150, 269] on input "0 %" at bounding box center [224, 270] width 165 height 15
type textarea "x"
type input "-"
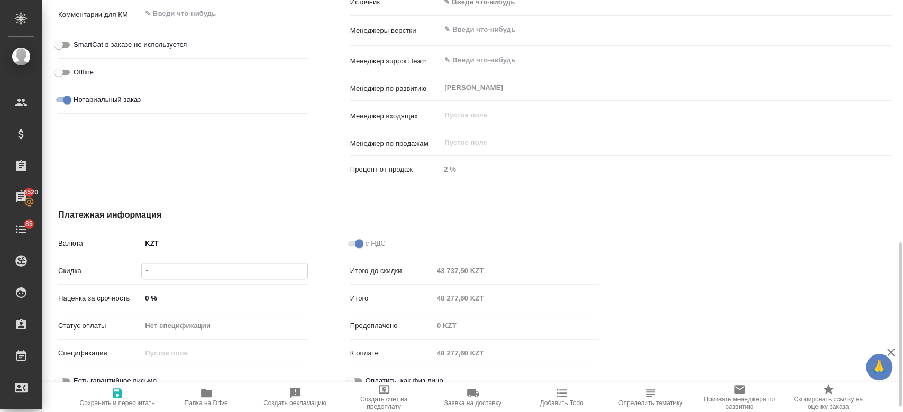
type textarea "x"
type input "-3 %"
type textarea "x"
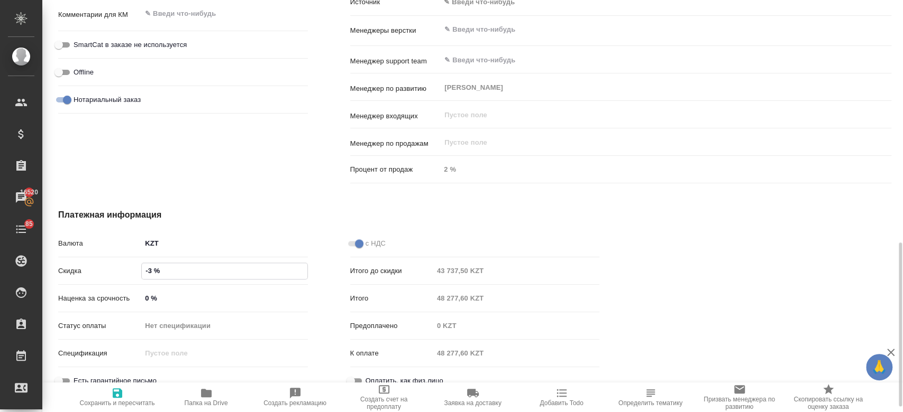
type textarea "x"
type input "-30 %"
type textarea "x"
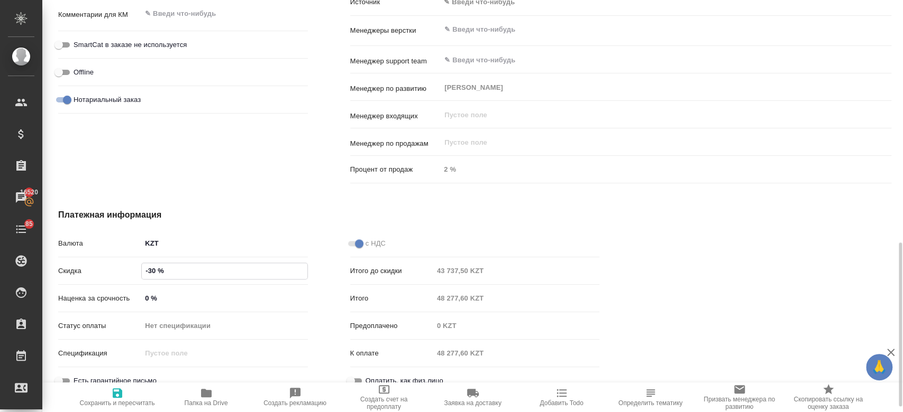
type textarea "x"
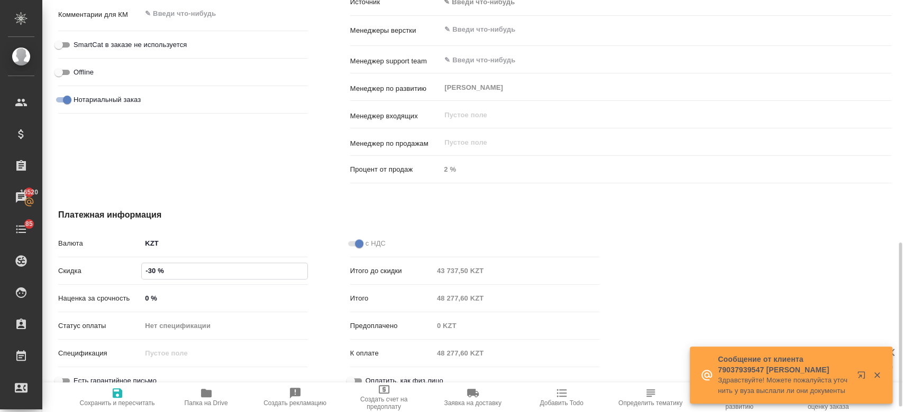
type input "-30 %"
click at [124, 392] on span "Сохранить и пересчитать" at bounding box center [117, 397] width 76 height 20
type textarea "x"
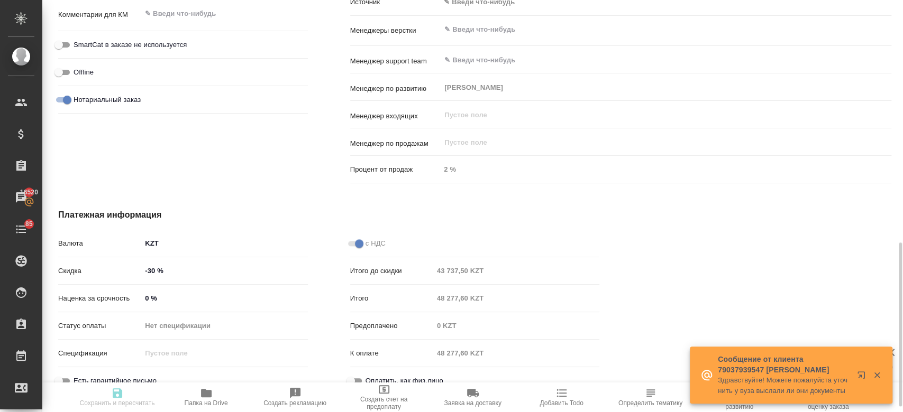
type textarea "x"
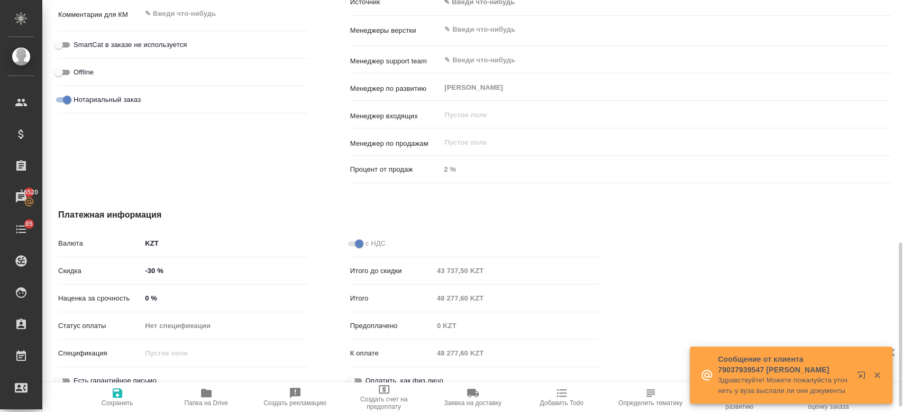
type textarea "x"
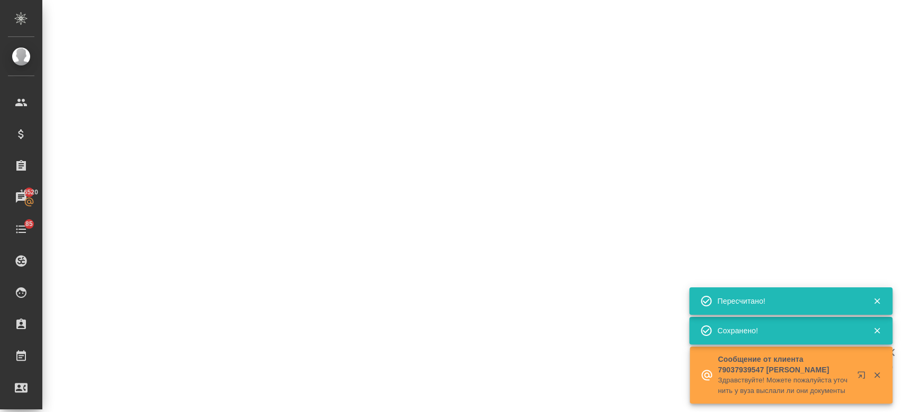
select select "RU"
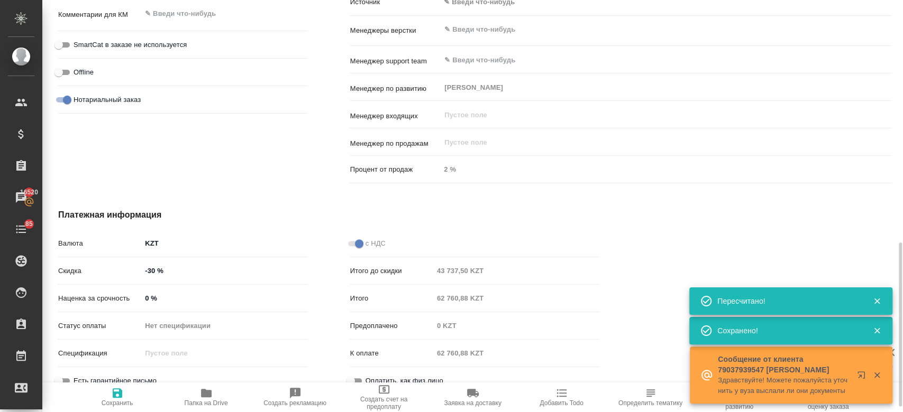
type textarea "x"
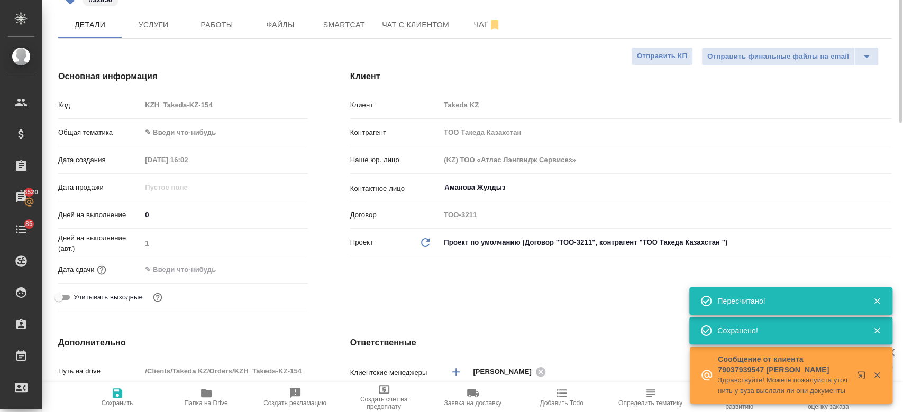
scroll to position [0, 0]
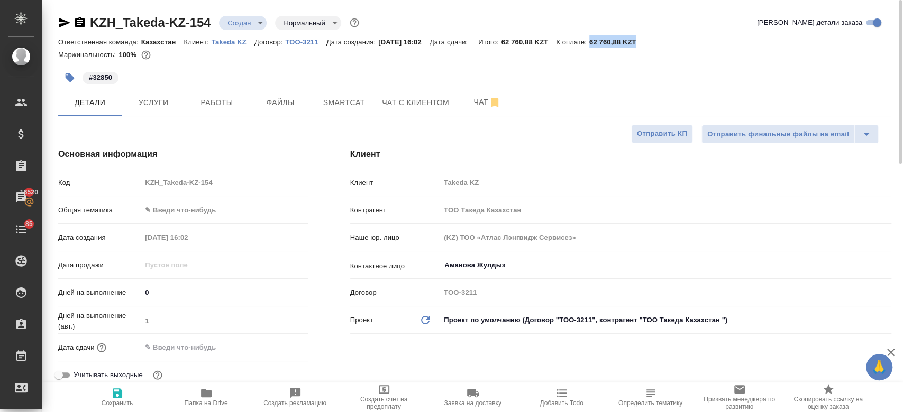
drag, startPoint x: 603, startPoint y: 40, endPoint x: 677, endPoint y: 41, distance: 74.0
click at [677, 41] on div "Ответственная команда: Казахстан Клиент: Takeda KZ Договор: ТОО-3211 Дата созда…" at bounding box center [474, 41] width 833 height 13
copy p "62 760,88 KZT"
type textarea "x"
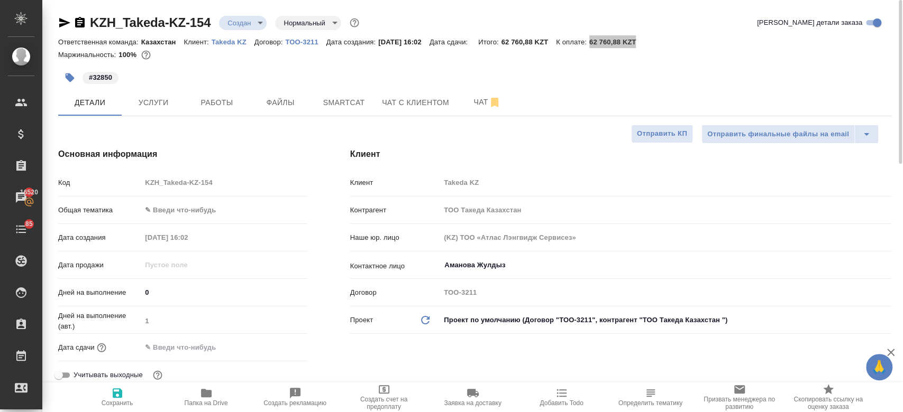
type textarea "x"
click at [148, 112] on button "Услуги" at bounding box center [153, 102] width 63 height 26
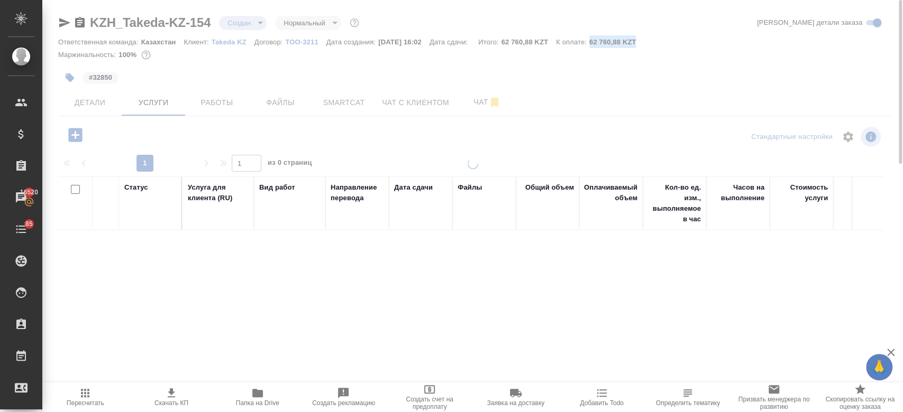
click at [213, 85] on div "#32850" at bounding box center [335, 77] width 555 height 23
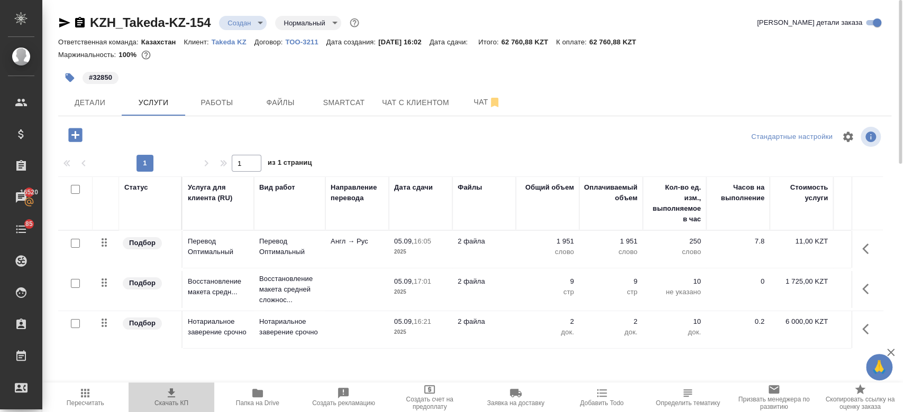
click at [176, 393] on icon "button" at bounding box center [171, 393] width 13 height 13
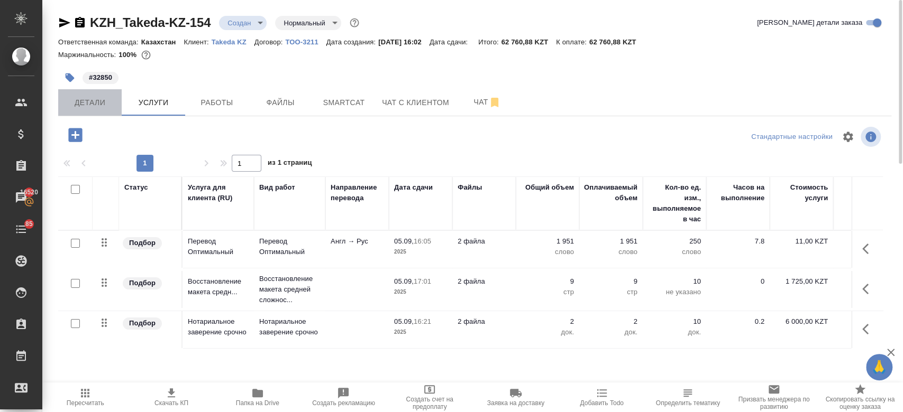
click at [81, 114] on button "Детали" at bounding box center [89, 102] width 63 height 26
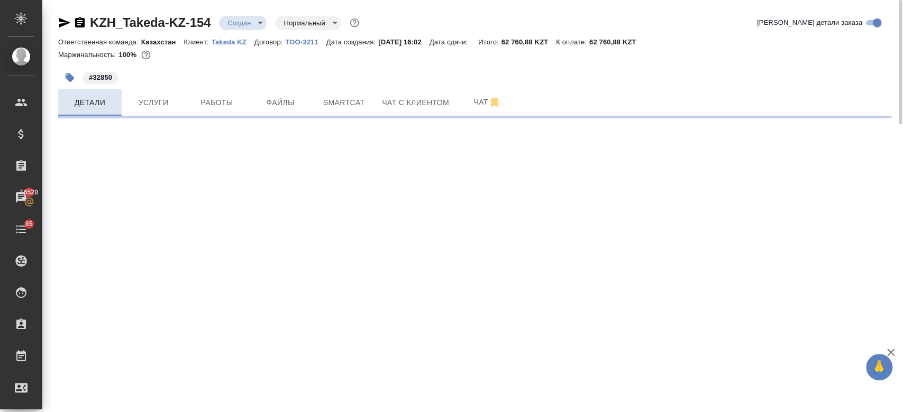
select select "RU"
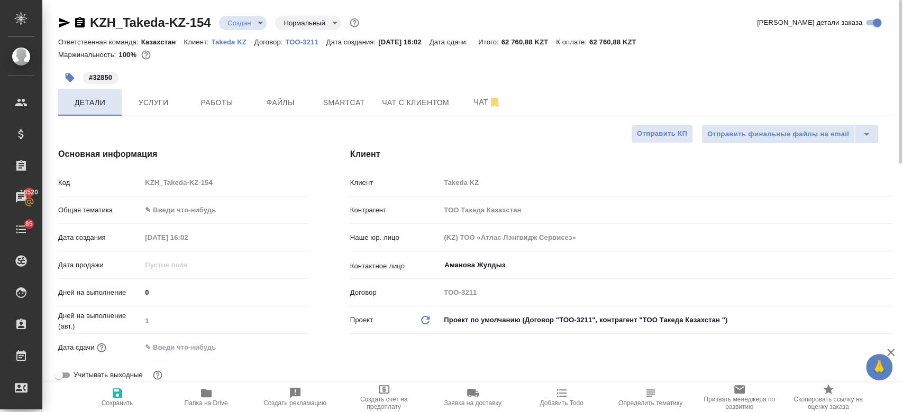
type textarea "x"
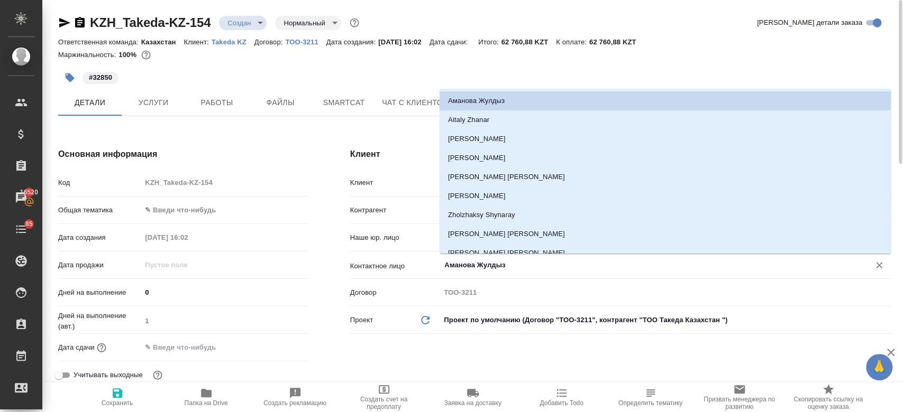
click at [494, 268] on input "Аманова Жулдыз" at bounding box center [647, 265] width 409 height 13
type textarea "x"
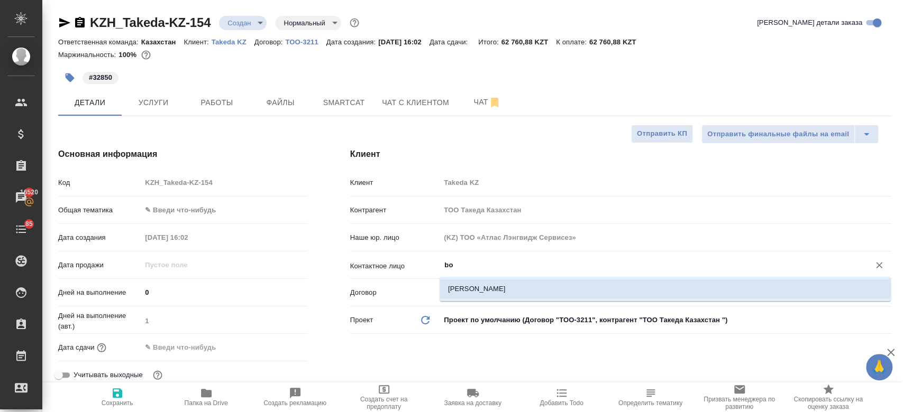
click at [486, 288] on li "Bogan Anna" at bounding box center [664, 289] width 451 height 19
type input "Bogan Anna"
type textarea "x"
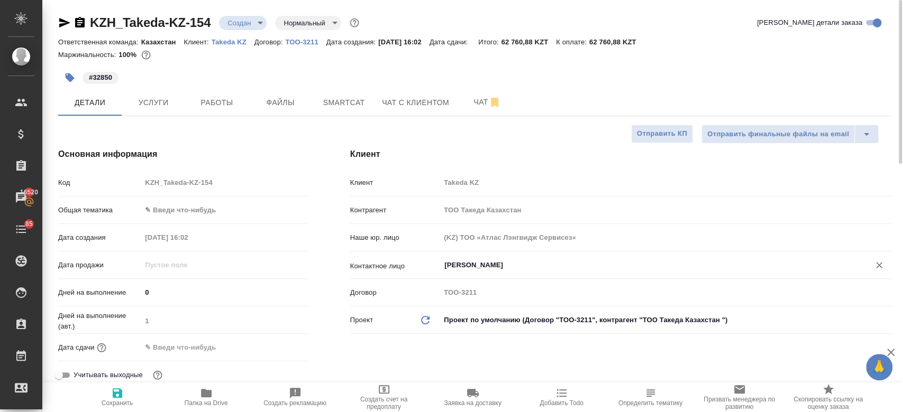
type input "Bogan Anna"
click at [118, 403] on span "Сохранить" at bounding box center [118, 403] width 32 height 7
type textarea "x"
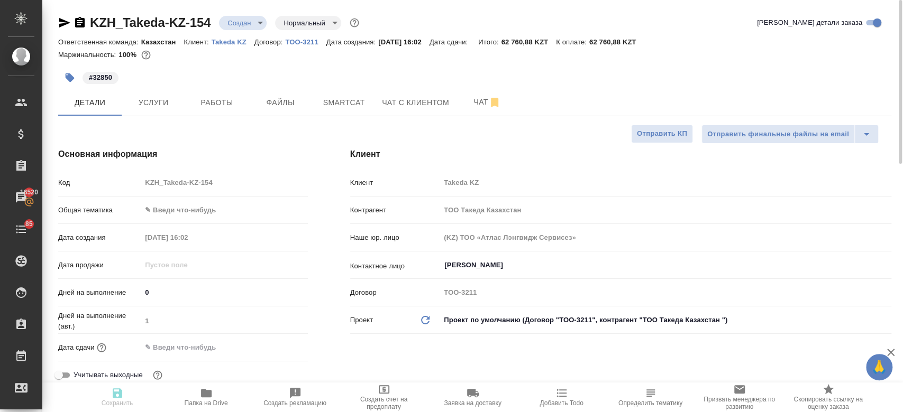
type textarea "x"
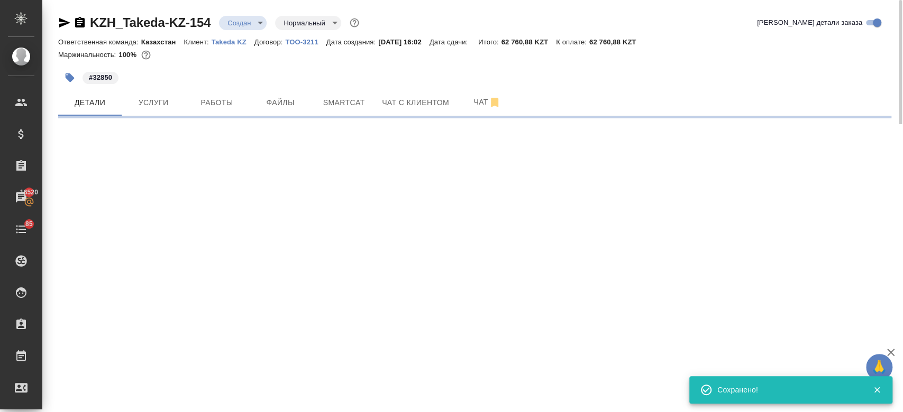
select select "RU"
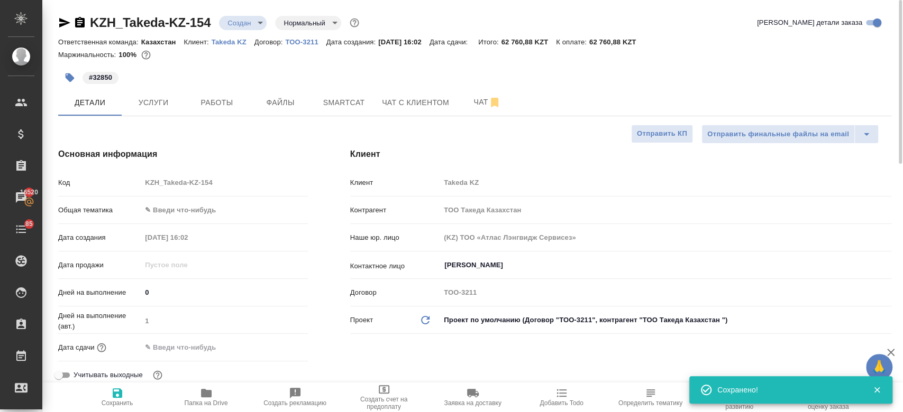
type textarea "x"
click at [231, 345] on input "text" at bounding box center [188, 347] width 93 height 15
click at [278, 342] on icon "button" at bounding box center [277, 346] width 10 height 11
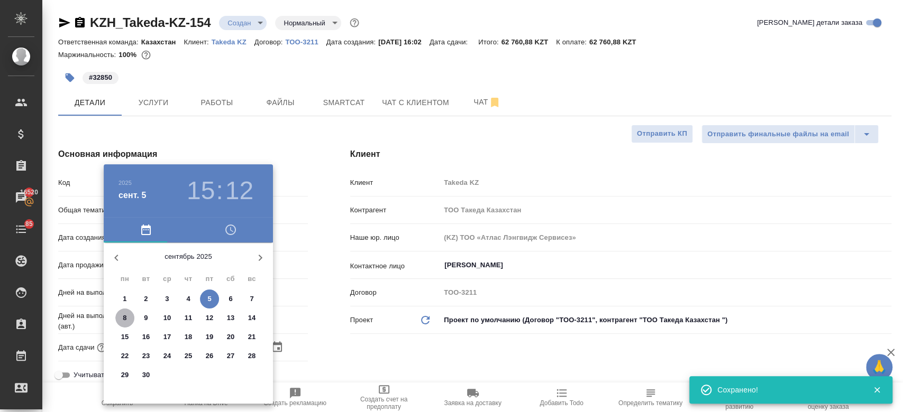
click at [127, 315] on span "8" at bounding box center [124, 318] width 19 height 11
type input "08.09.2025 15:12"
type textarea "x"
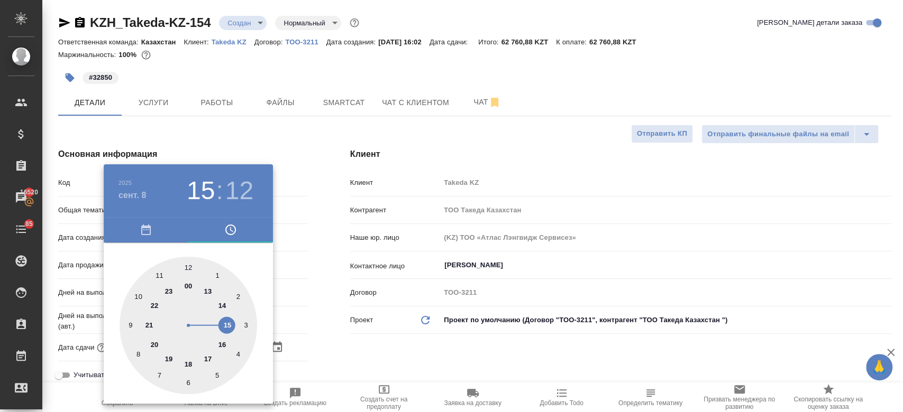
click at [160, 277] on div at bounding box center [187, 325] width 137 height 137
type input "08.09.2025 11:12"
type textarea "x"
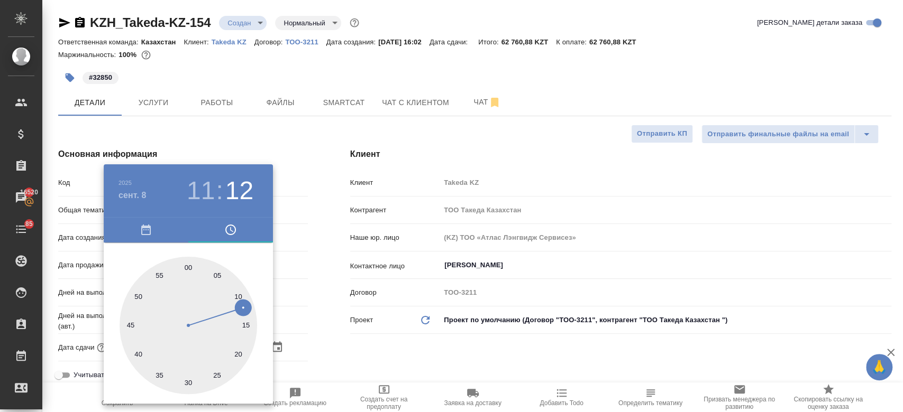
click at [190, 268] on div at bounding box center [187, 325] width 137 height 137
type input "08.09.2025 11:00"
type textarea "x"
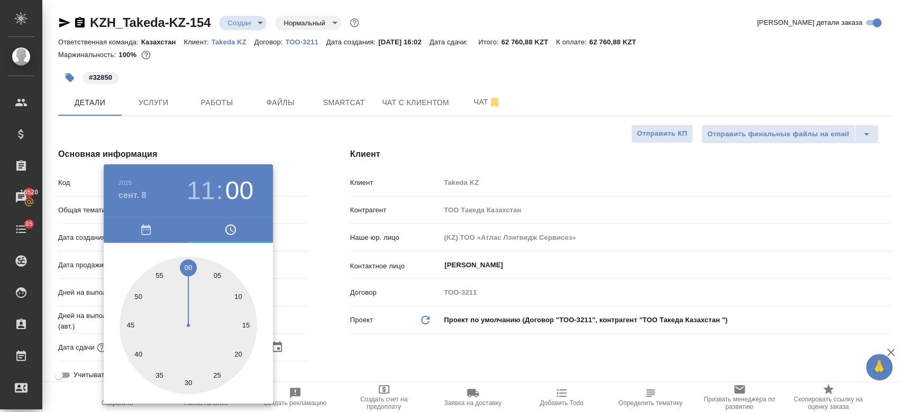
click at [351, 336] on div at bounding box center [451, 206] width 903 height 412
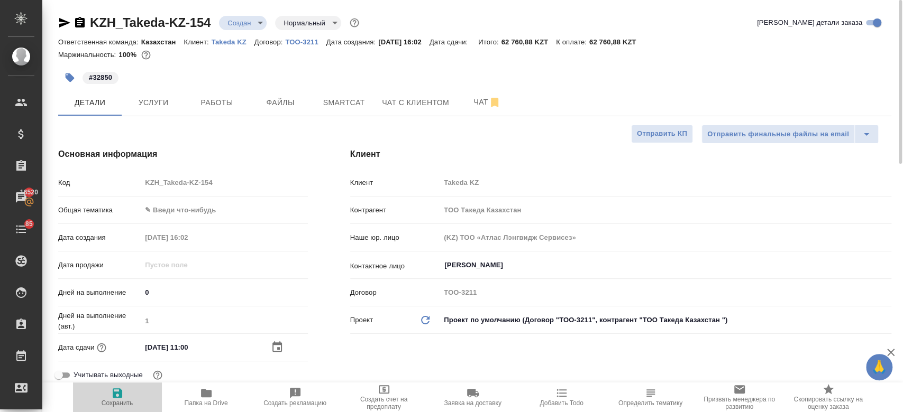
click at [110, 384] on button "Сохранить" at bounding box center [117, 398] width 89 height 30
type textarea "x"
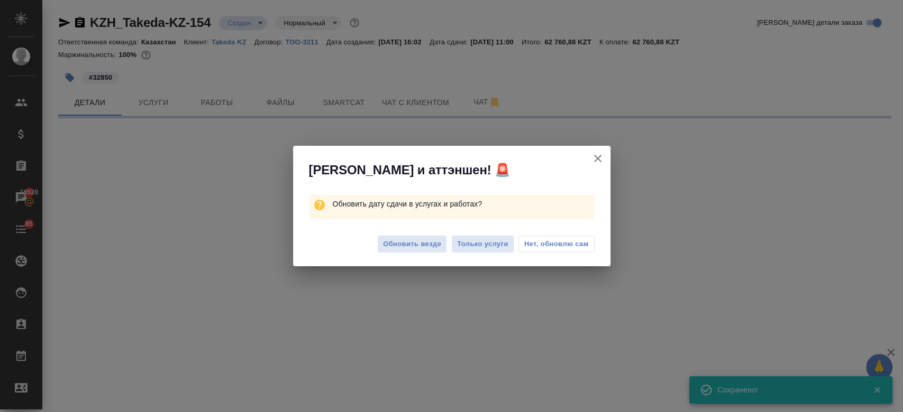
select select "RU"
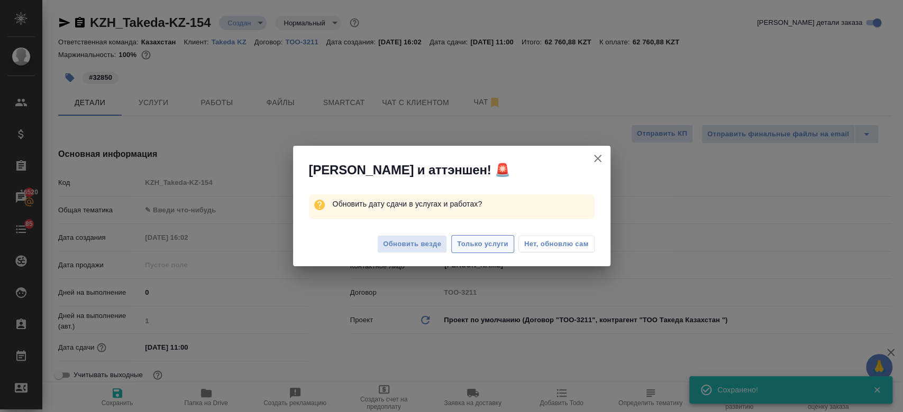
type textarea "x"
click at [474, 246] on span "Только услуги" at bounding box center [482, 244] width 51 height 12
type textarea "x"
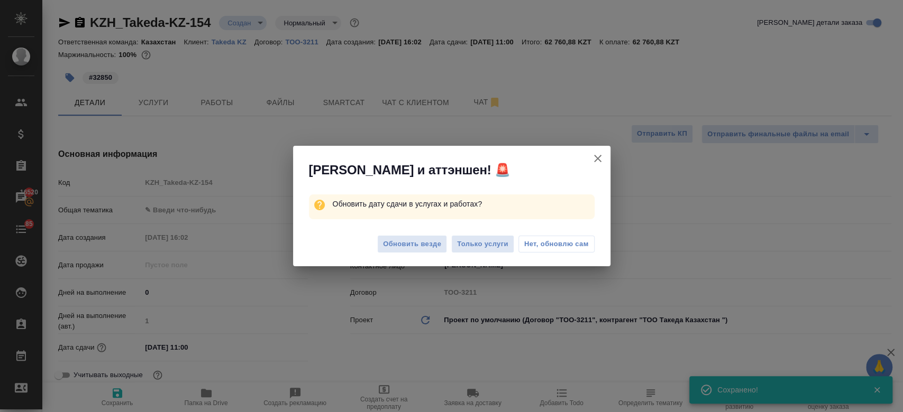
type textarea "x"
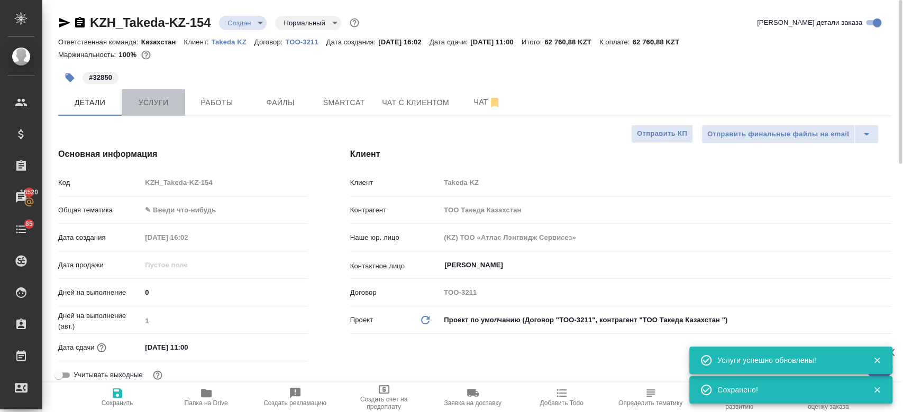
click at [152, 103] on span "Услуги" at bounding box center [153, 102] width 51 height 13
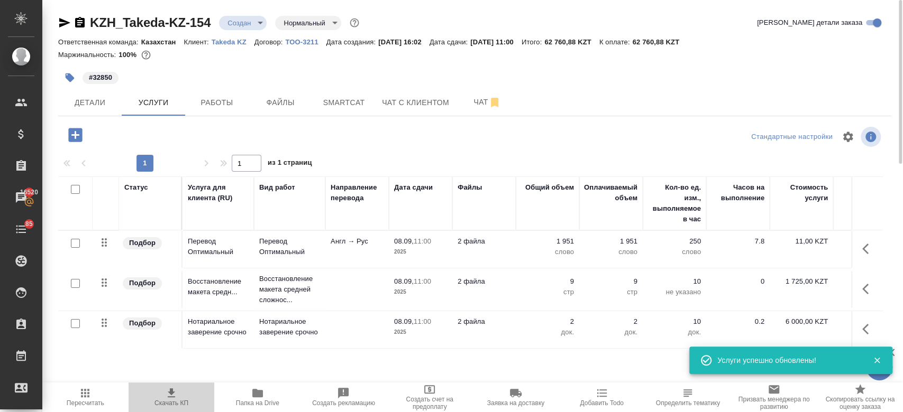
click at [168, 387] on icon "button" at bounding box center [171, 393] width 13 height 13
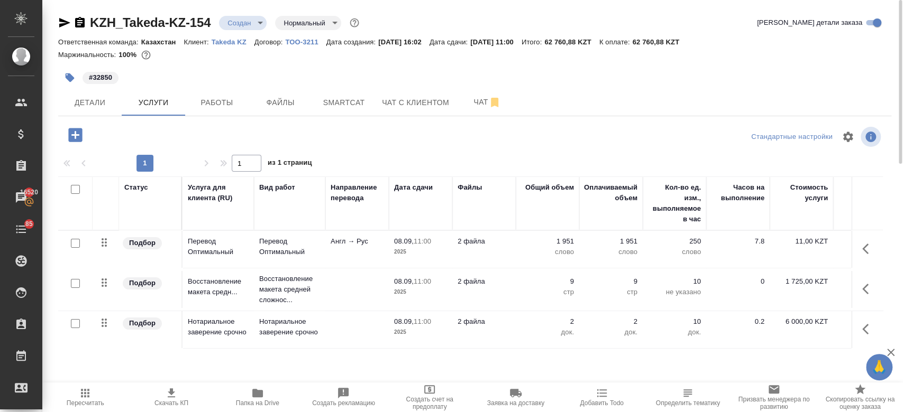
click at [332, 81] on div "#32850" at bounding box center [335, 77] width 555 height 23
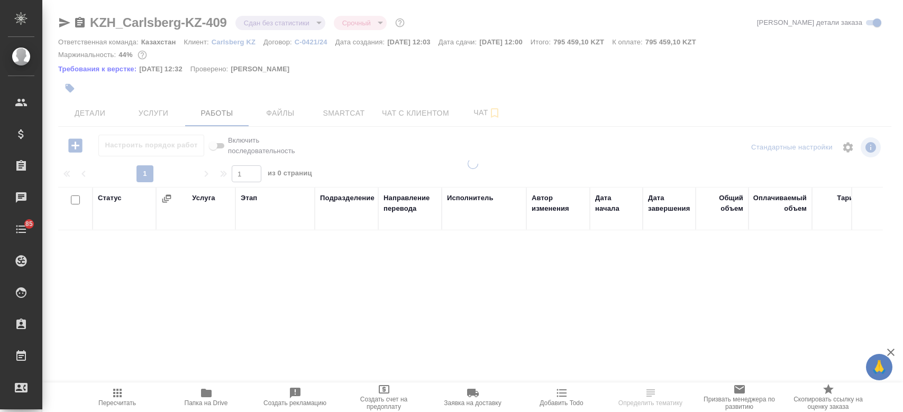
click at [211, 400] on span "Папка на Drive" at bounding box center [206, 403] width 43 height 7
